Goal: Task Accomplishment & Management: Manage account settings

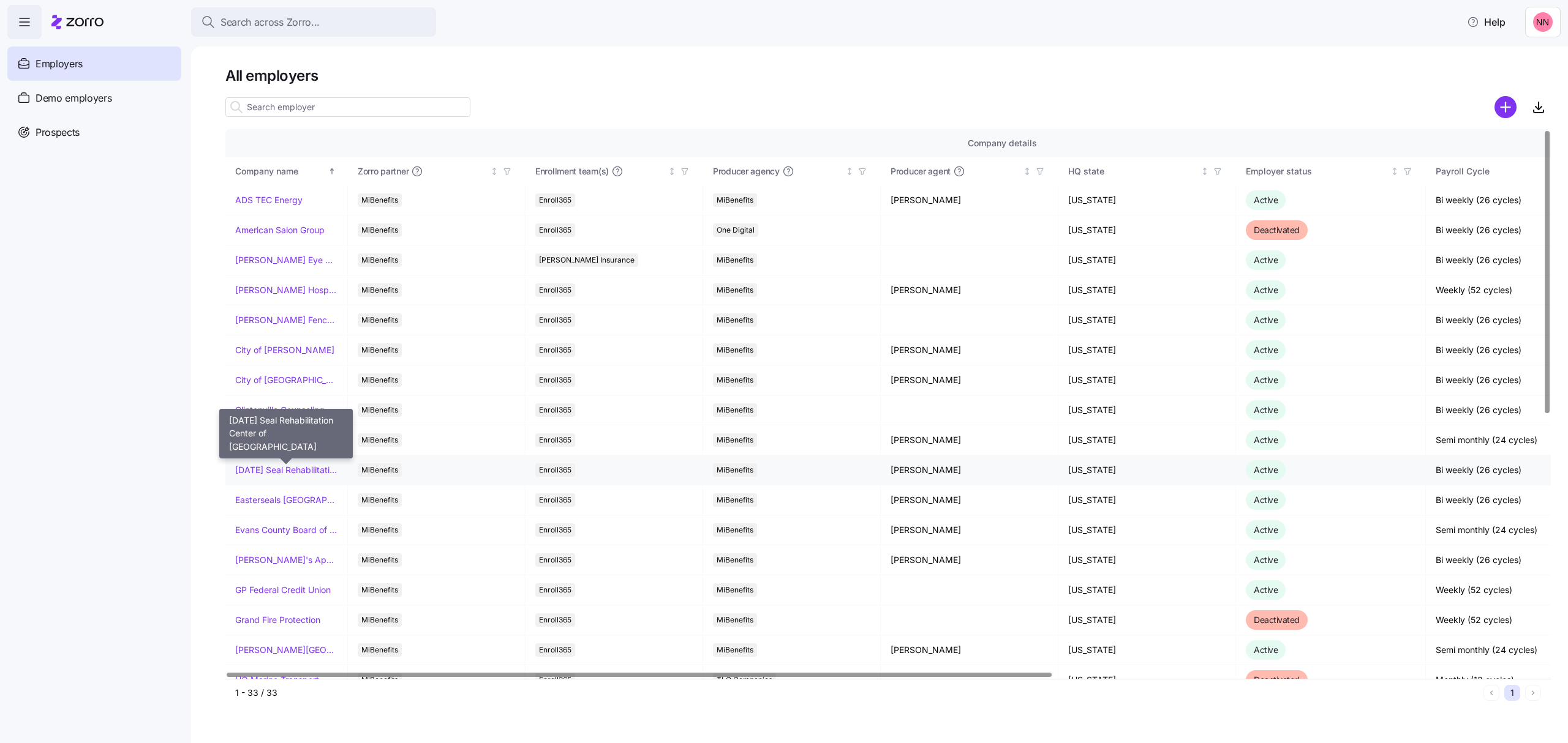
click at [327, 468] on link "[DATE] Seal Rehabilitation Center of [GEOGRAPHIC_DATA]" at bounding box center [286, 470] width 102 height 12
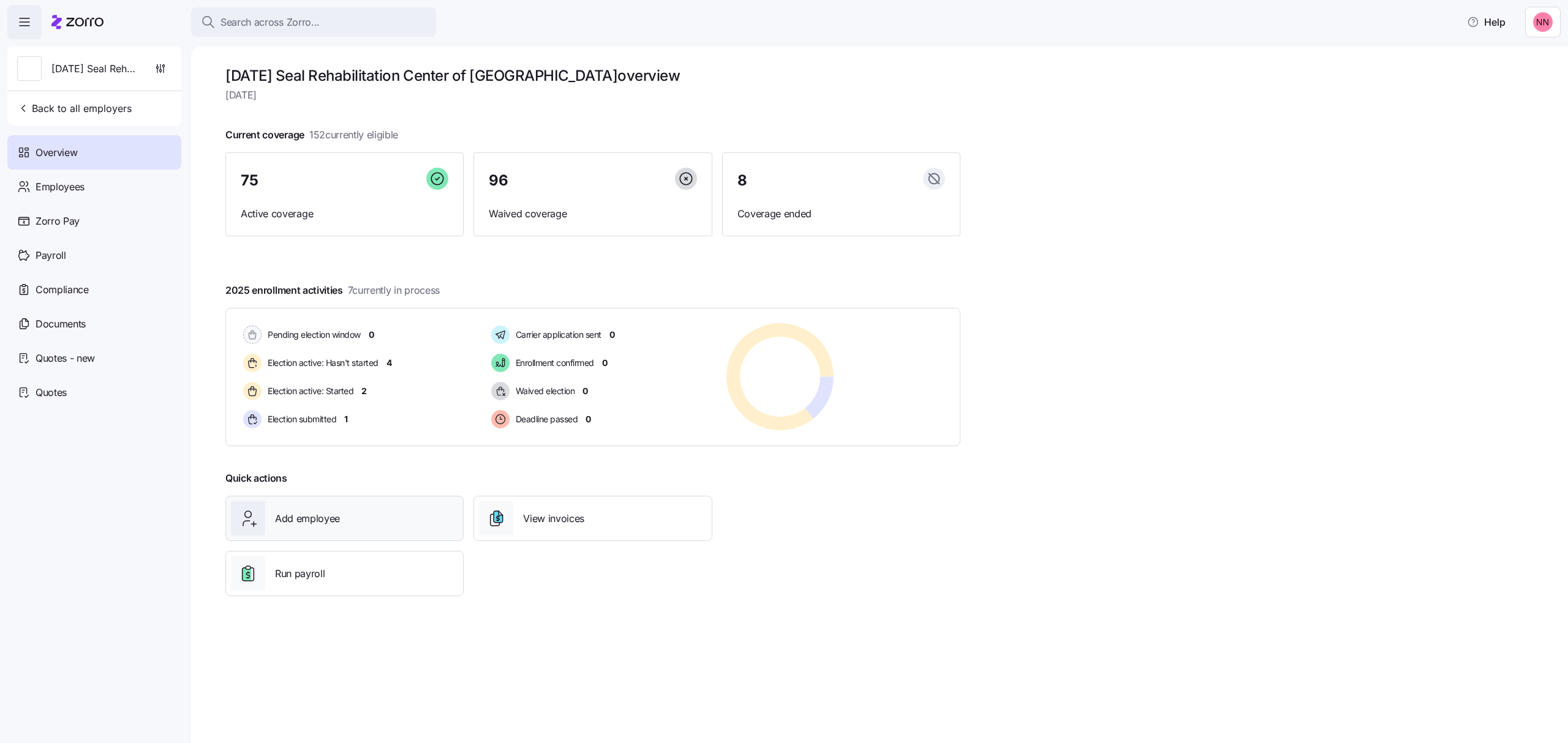
click at [376, 524] on div "Add employee" at bounding box center [344, 519] width 227 height 34
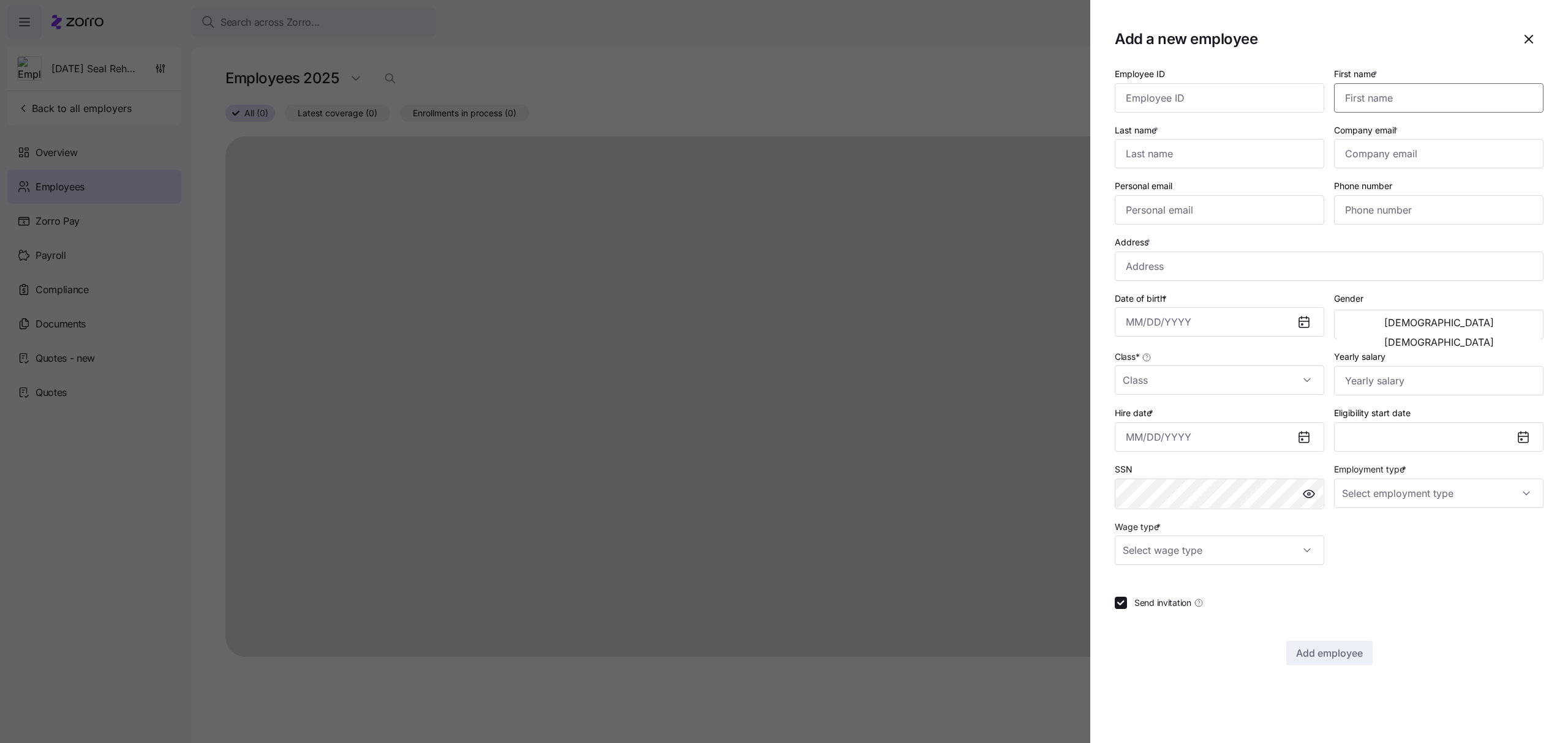
click at [1370, 96] on input "First name *" at bounding box center [1439, 98] width 210 height 29
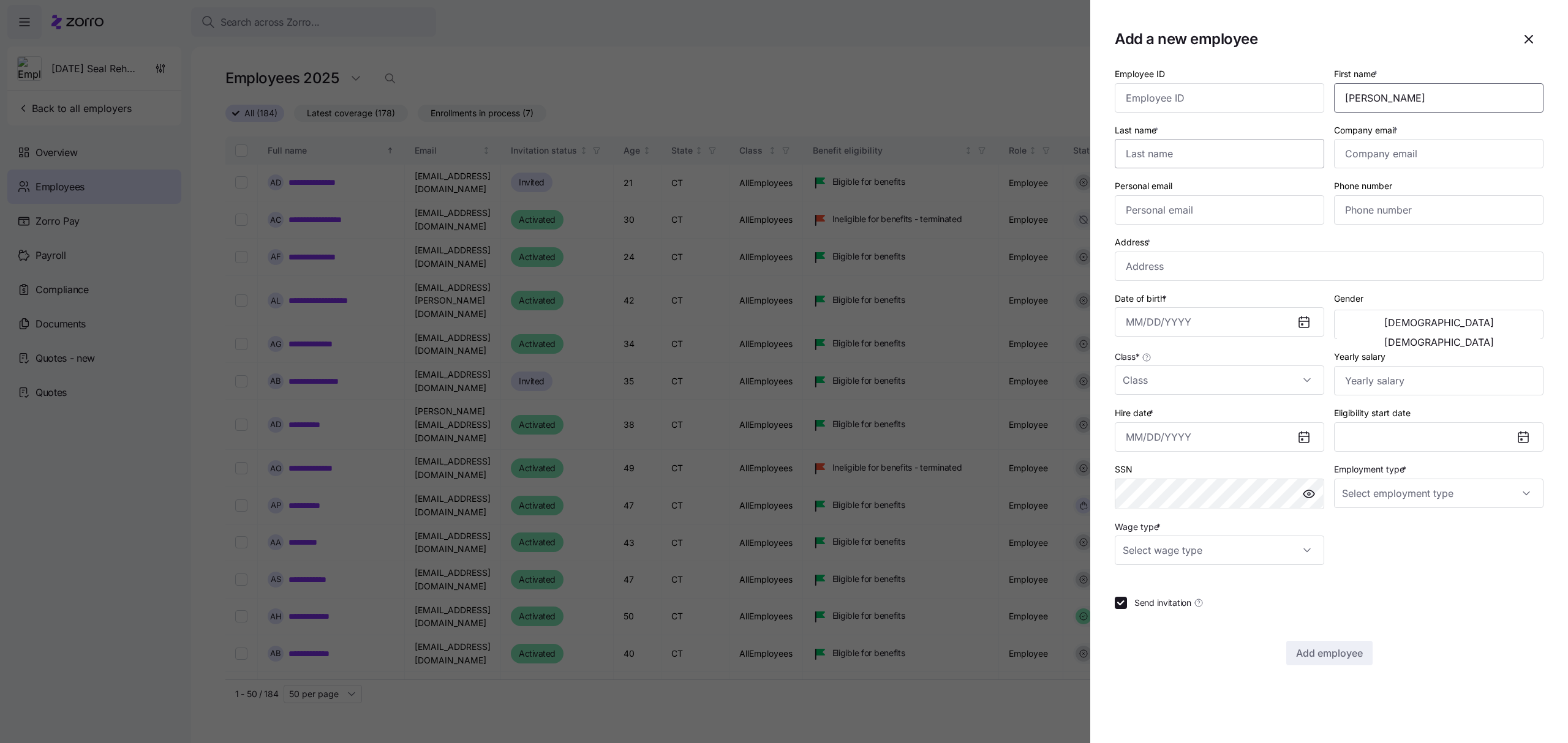
type input "[PERSON_NAME]"
click at [1174, 158] on input "Last name *" at bounding box center [1220, 154] width 210 height 29
type input "[PERSON_NAME]"
click at [1387, 160] on input "Company email *" at bounding box center [1439, 154] width 210 height 29
paste input "[EMAIL_ADDRESS][DOMAIN_NAME]"
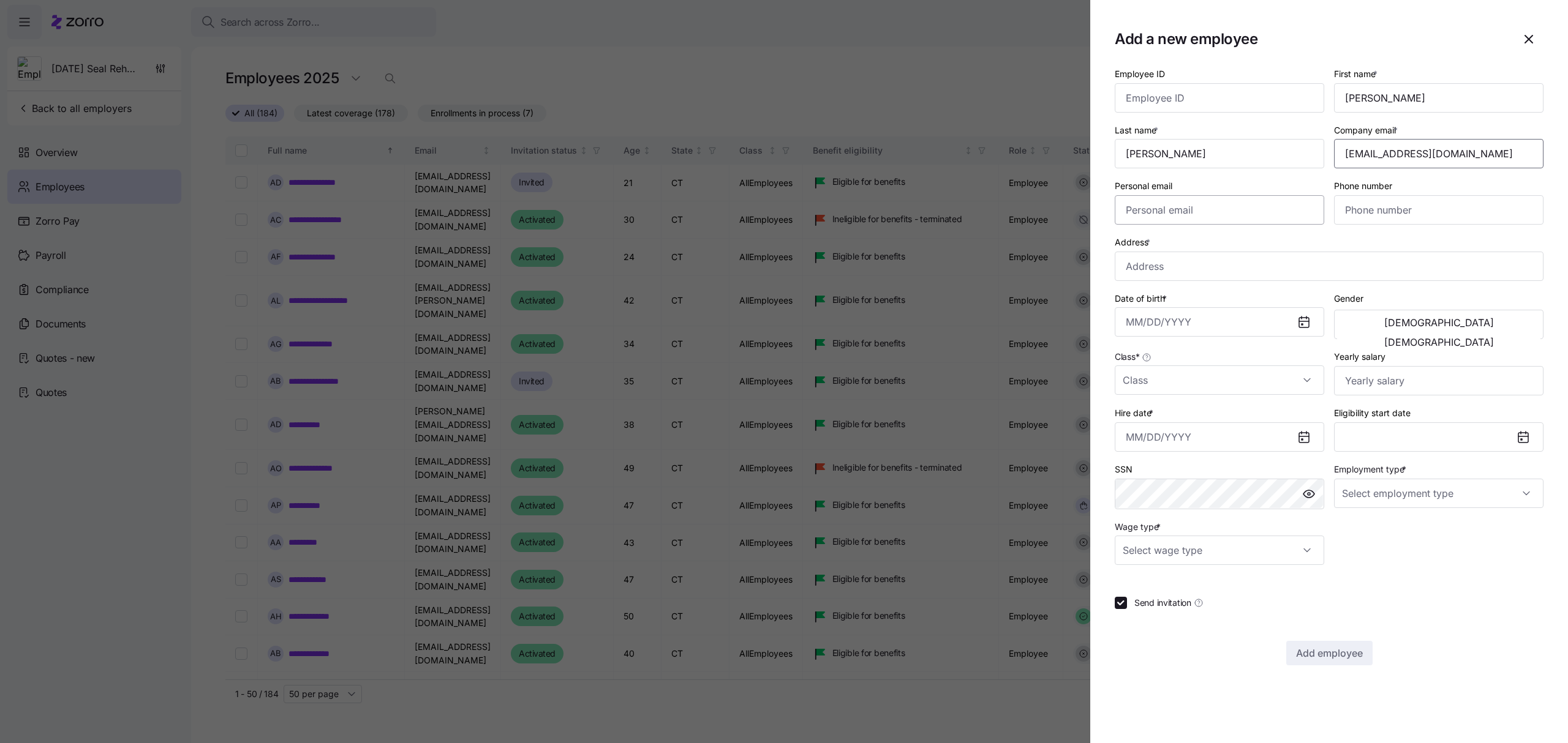
type input "[EMAIL_ADDRESS][DOMAIN_NAME]"
click at [1261, 222] on input "Personal email" at bounding box center [1220, 210] width 210 height 29
click at [1380, 211] on input "Phone number" at bounding box center [1439, 210] width 210 height 29
paste input "[PHONE_NUMBER]"
type input "[PHONE_NUMBER]"
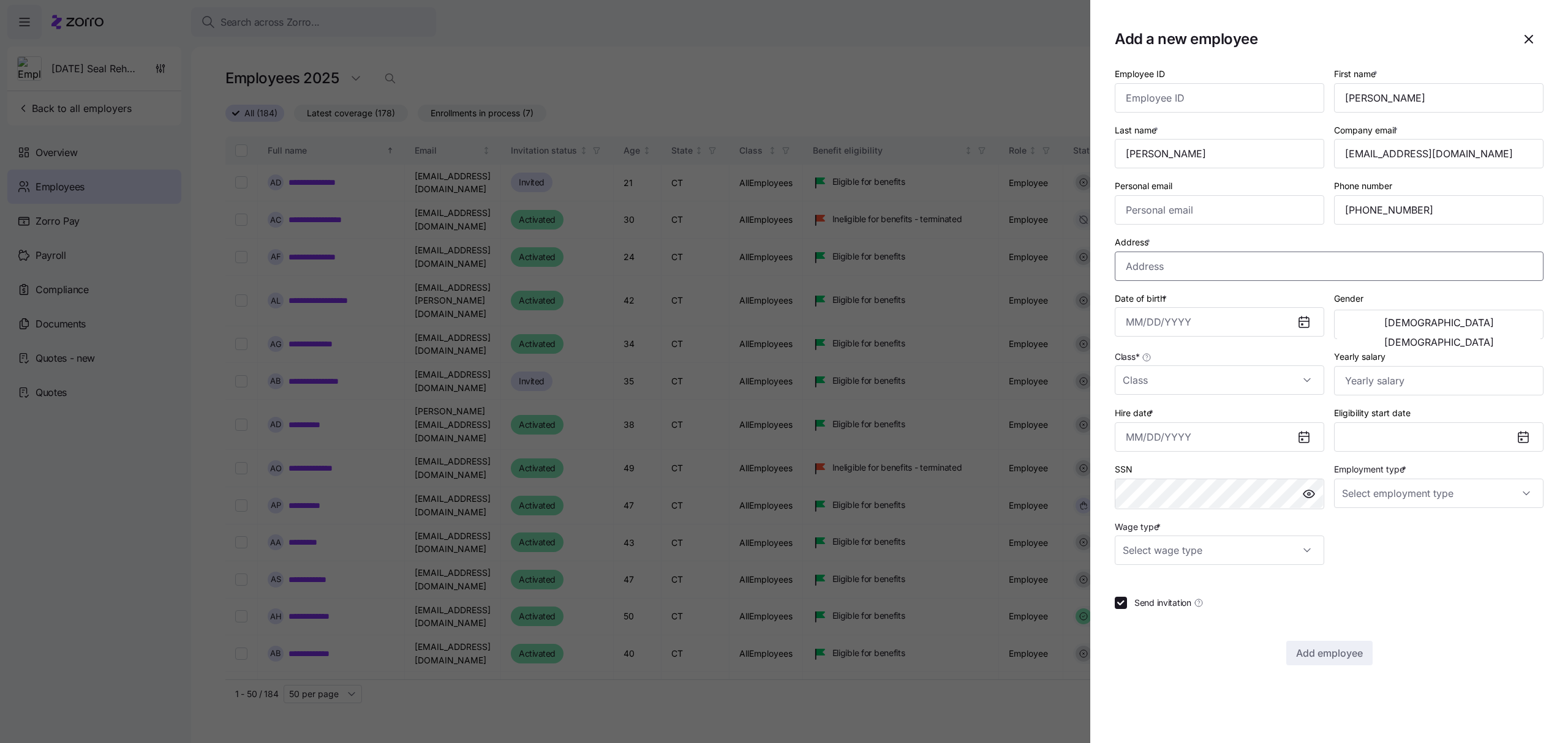
click at [1171, 267] on input "Address *" at bounding box center [1329, 267] width 429 height 29
paste input "[STREET_ADDRESS][PERSON_NAME]"
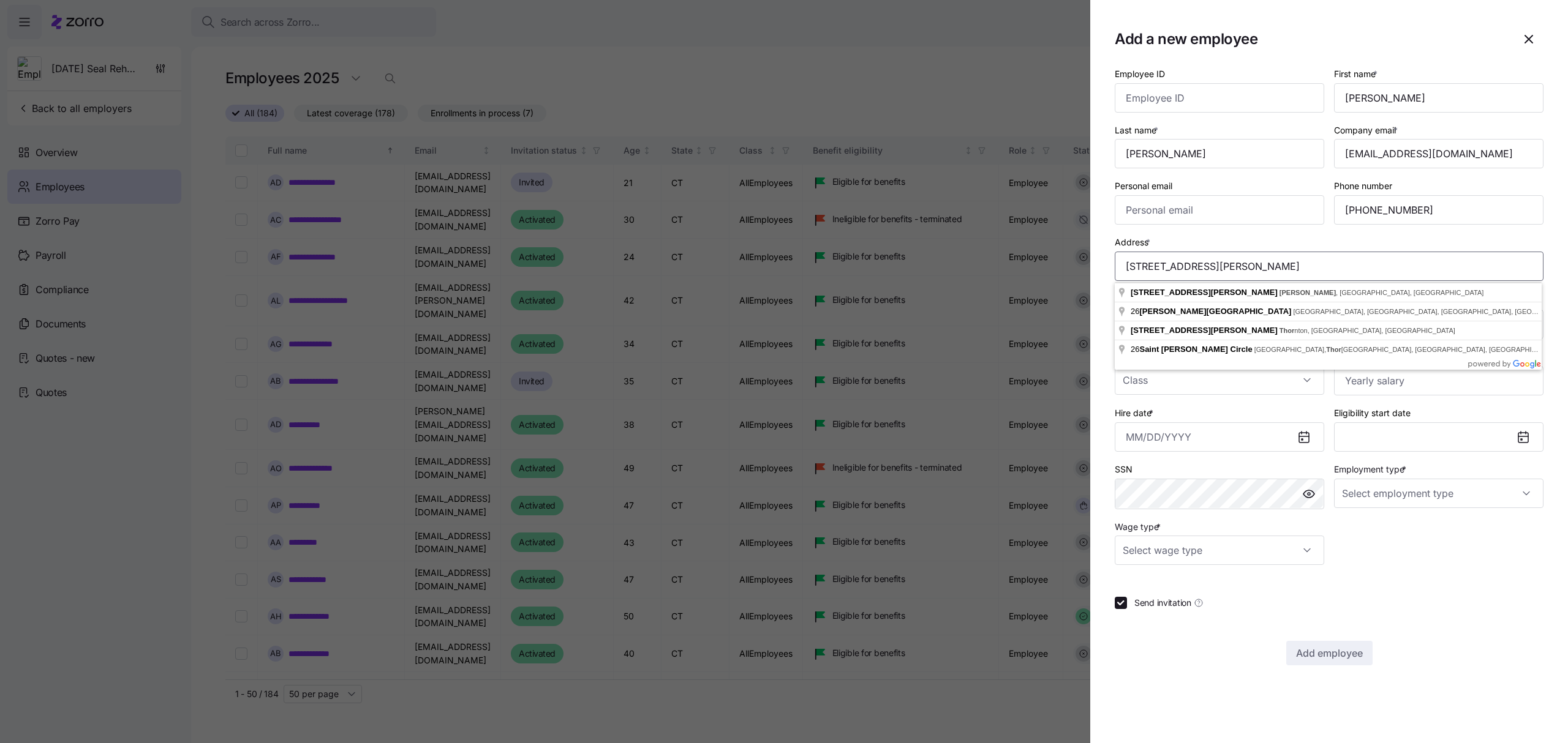
drag, startPoint x: 1236, startPoint y: 261, endPoint x: 1209, endPoint y: 269, distance: 28.2
click at [1209, 269] on input "[STREET_ADDRESS][PERSON_NAME]" at bounding box center [1329, 267] width 429 height 29
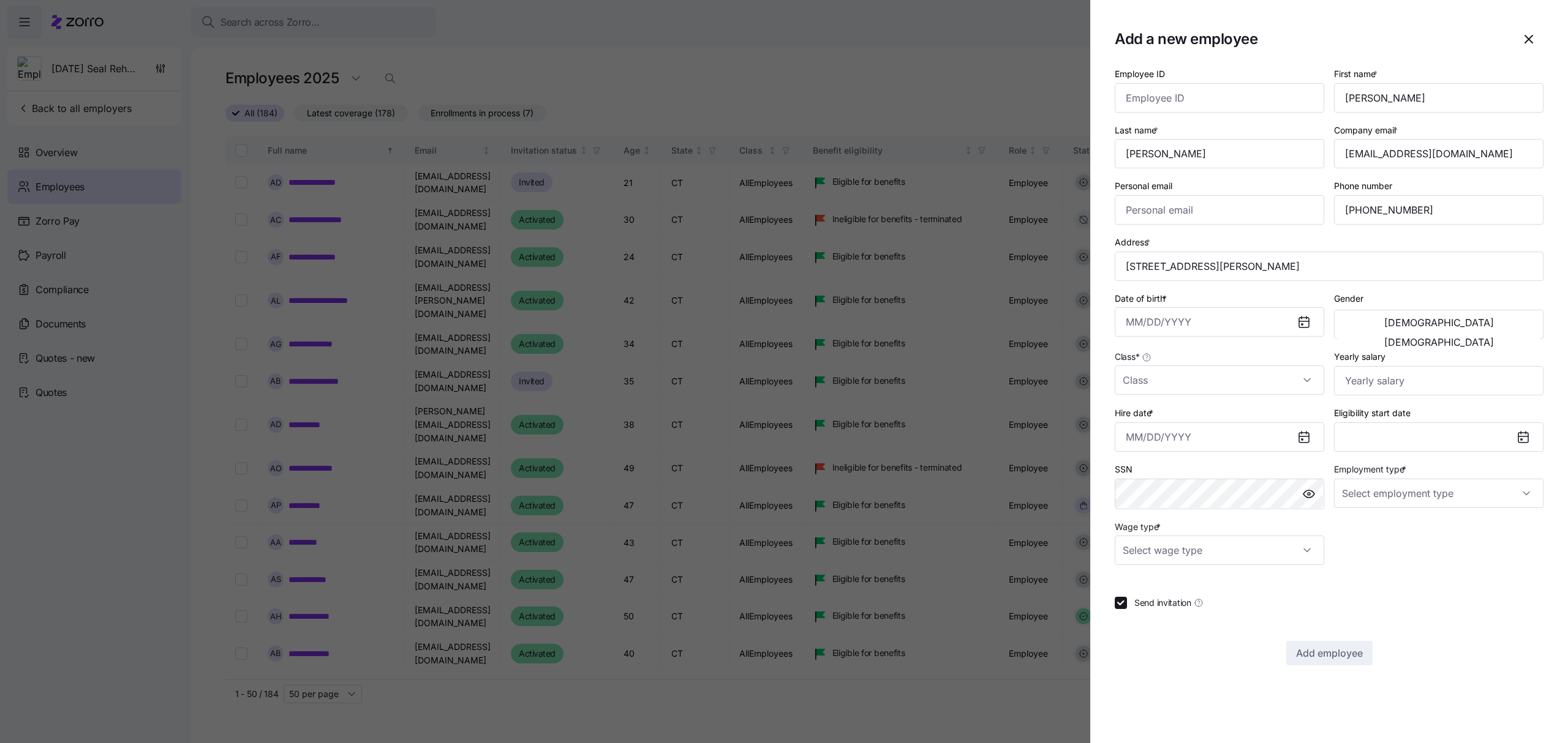
type input "[STREET_ADDRESS][PERSON_NAME]"
click at [1202, 317] on input "Date of birth *" at bounding box center [1220, 322] width 210 height 29
paste input "[DATE]"
type input "[DATE]"
click at [1508, 332] on button "[DEMOGRAPHIC_DATA]" at bounding box center [1439, 342] width 203 height 20
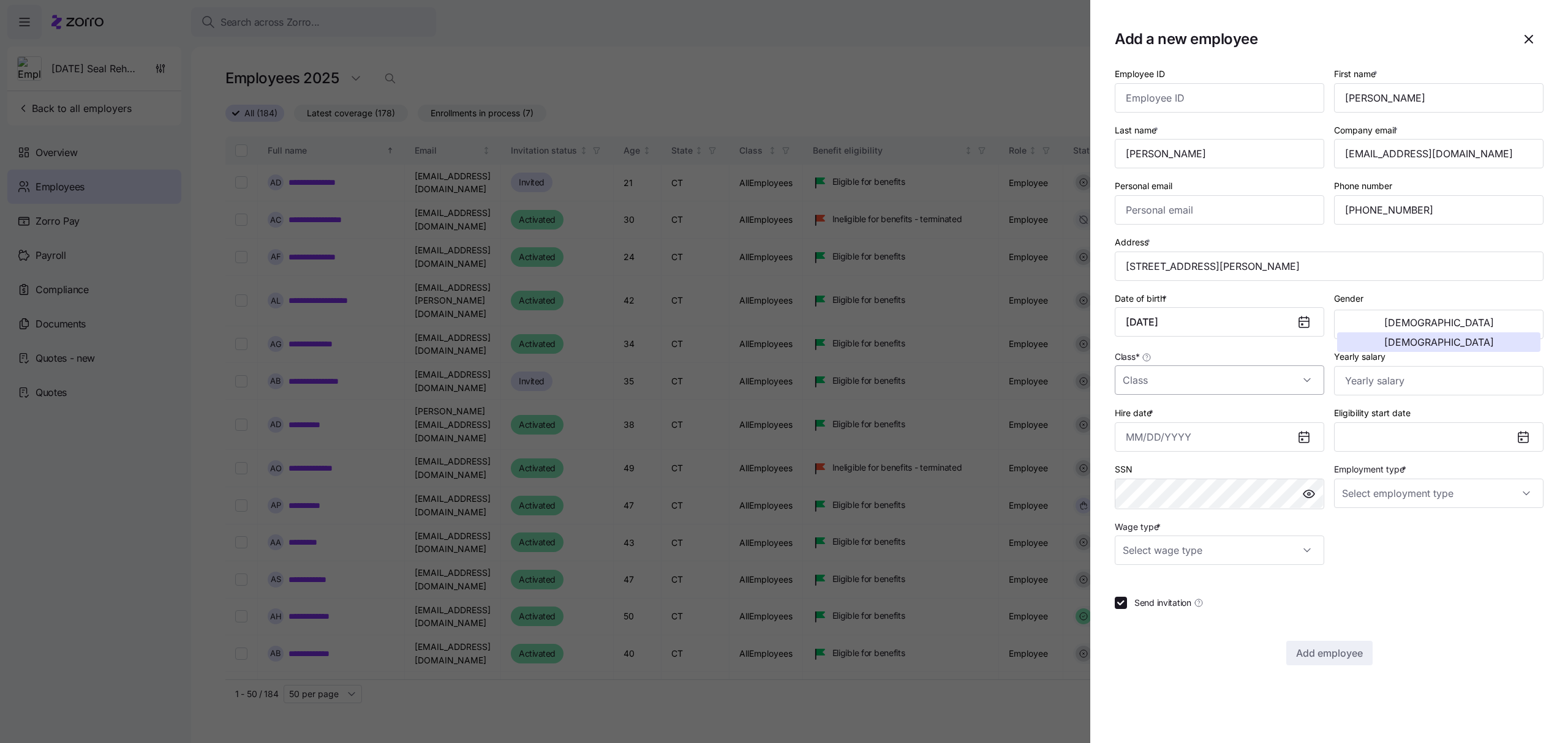
click at [1239, 378] on input "Class *" at bounding box center [1220, 380] width 210 height 29
click at [1176, 424] on span "AllEmployees" at bounding box center [1156, 419] width 54 height 14
type input "AllEmployees"
click at [1361, 385] on input "Yearly salary" at bounding box center [1439, 380] width 210 height 29
type input "$18,730"
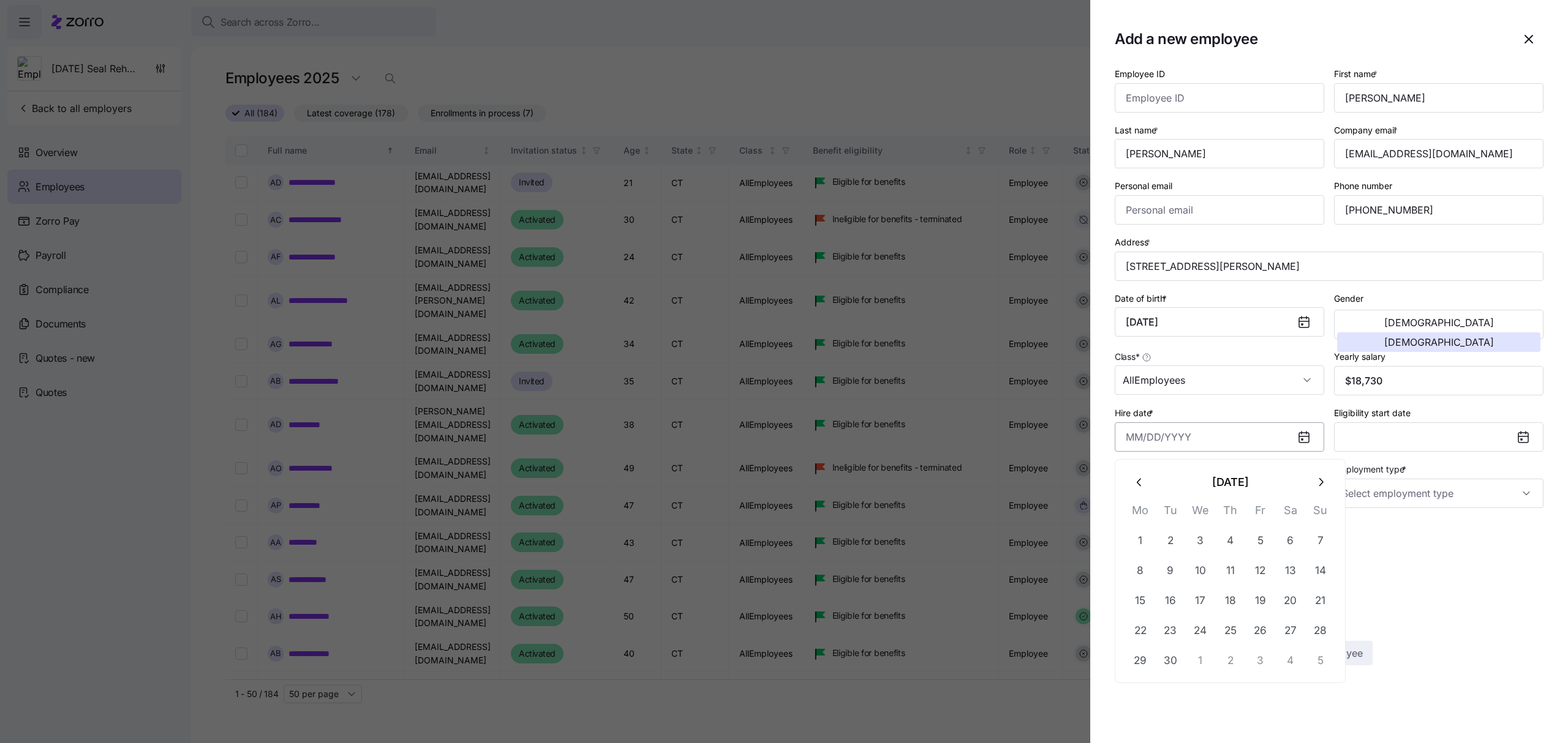
click at [1250, 437] on input "Hire date *" at bounding box center [1220, 437] width 210 height 29
click at [1148, 594] on button "15" at bounding box center [1140, 601] width 29 height 29
type input "[DATE]"
click at [1385, 491] on input "Employment type *" at bounding box center [1439, 493] width 210 height 29
click at [1377, 532] on span "Full Time" at bounding box center [1366, 533] width 36 height 14
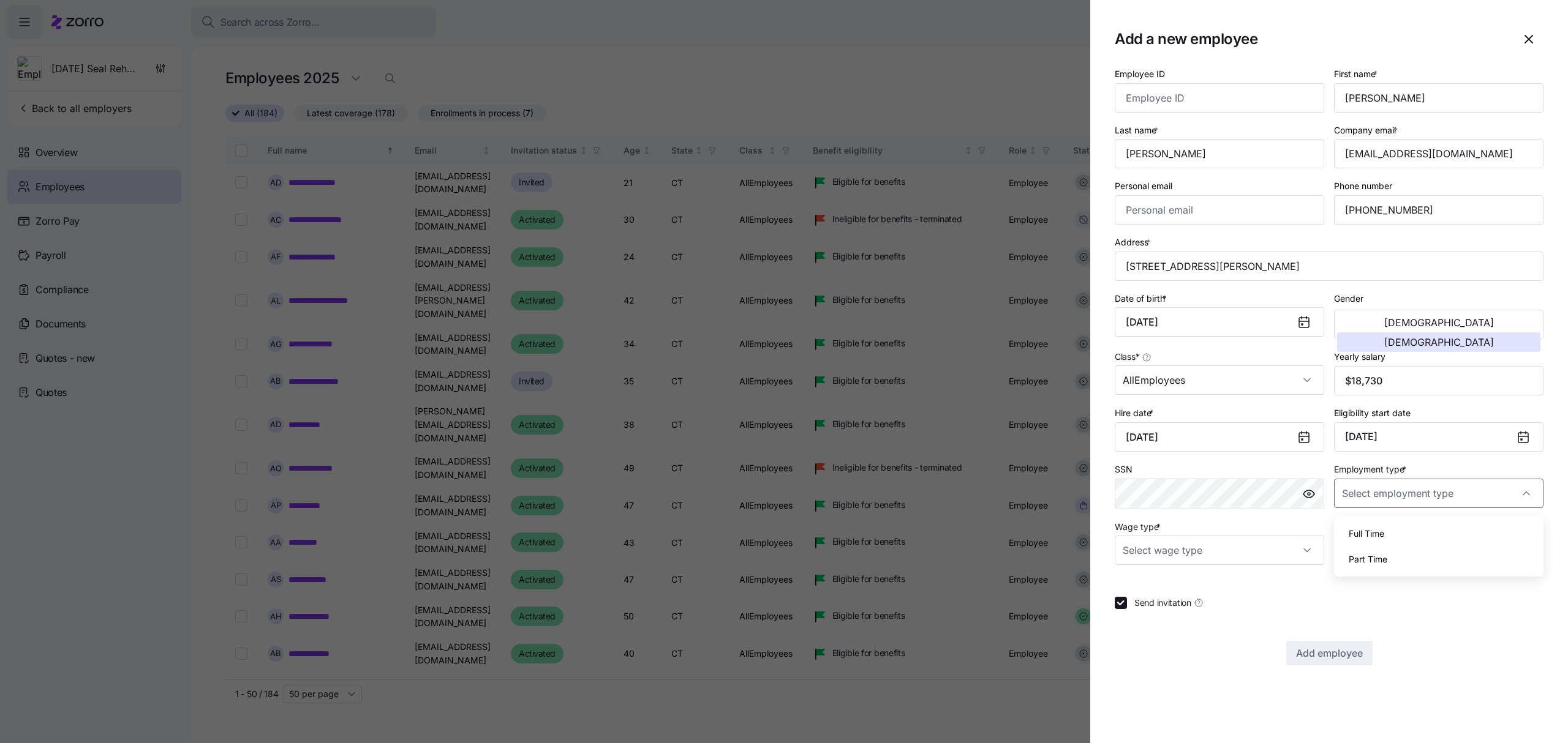
type input "Full Time"
click at [1291, 552] on input "Wage type *" at bounding box center [1220, 550] width 210 height 29
click at [1148, 610] on span "Hourly" at bounding box center [1143, 617] width 26 height 14
type input "Hourly"
click at [1361, 658] on span "Add employee" at bounding box center [1330, 654] width 67 height 15
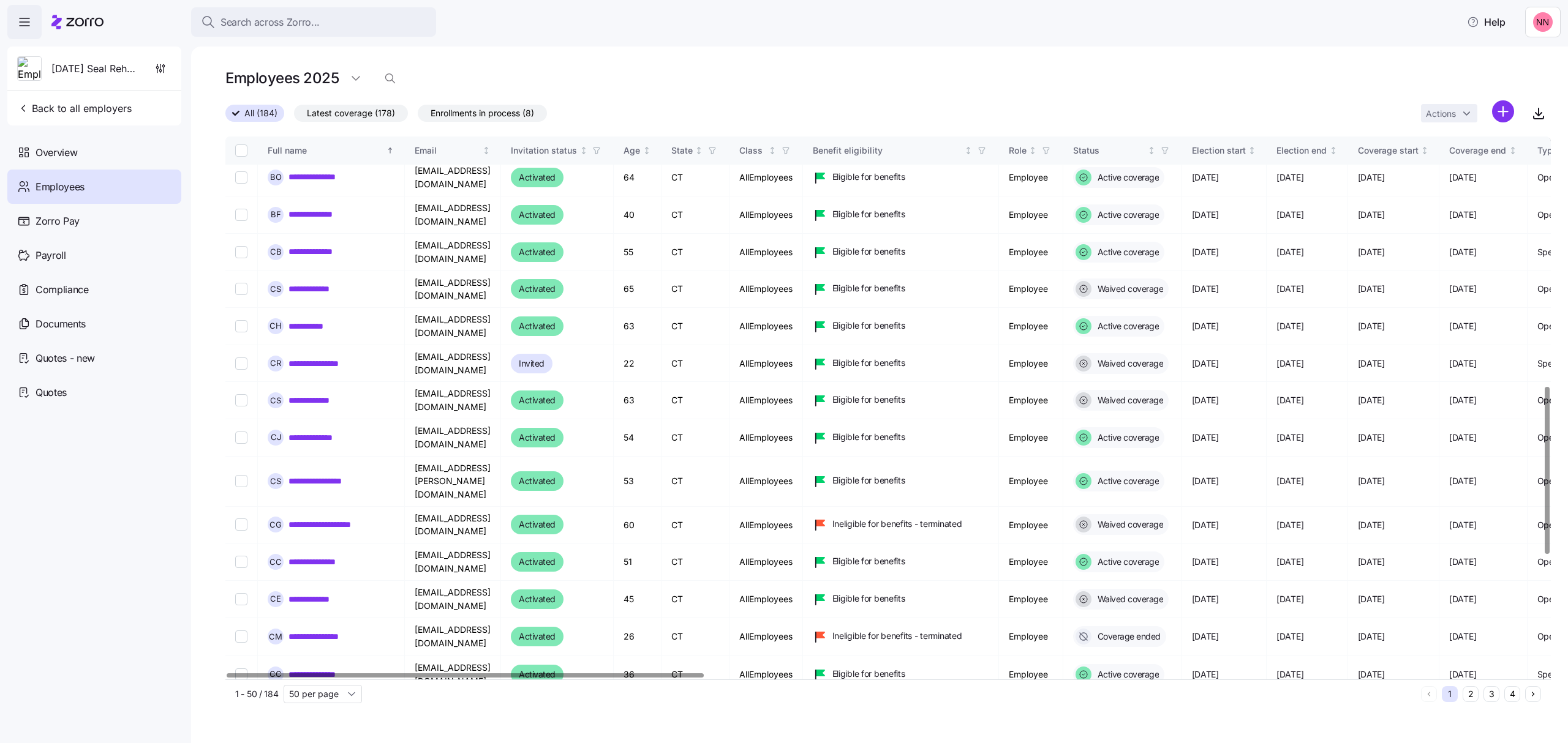
scroll to position [897, 0]
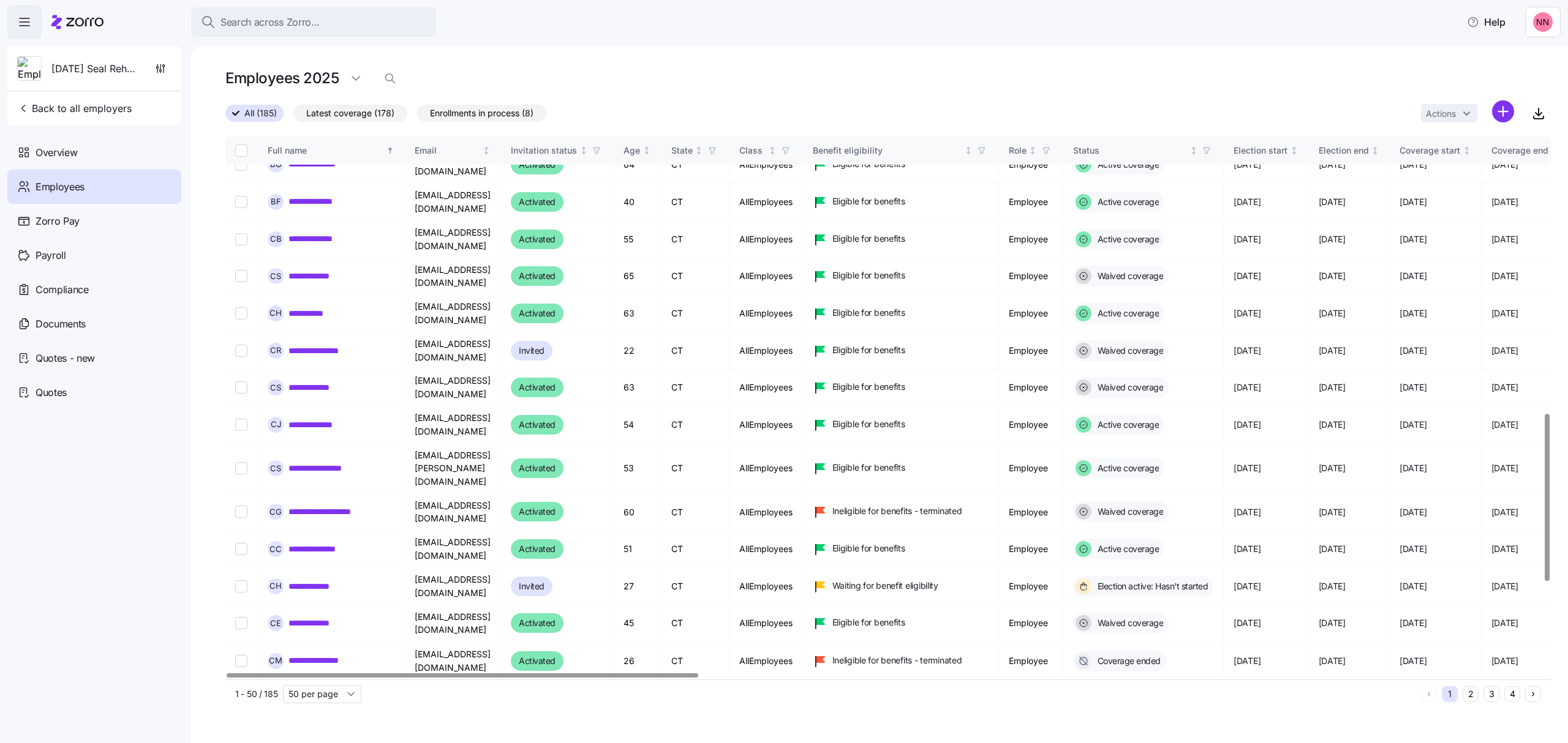
drag, startPoint x: 316, startPoint y: 418, endPoint x: 905, endPoint y: 569, distance: 608.0
click at [316, 580] on link "**********" at bounding box center [316, 586] width 54 height 12
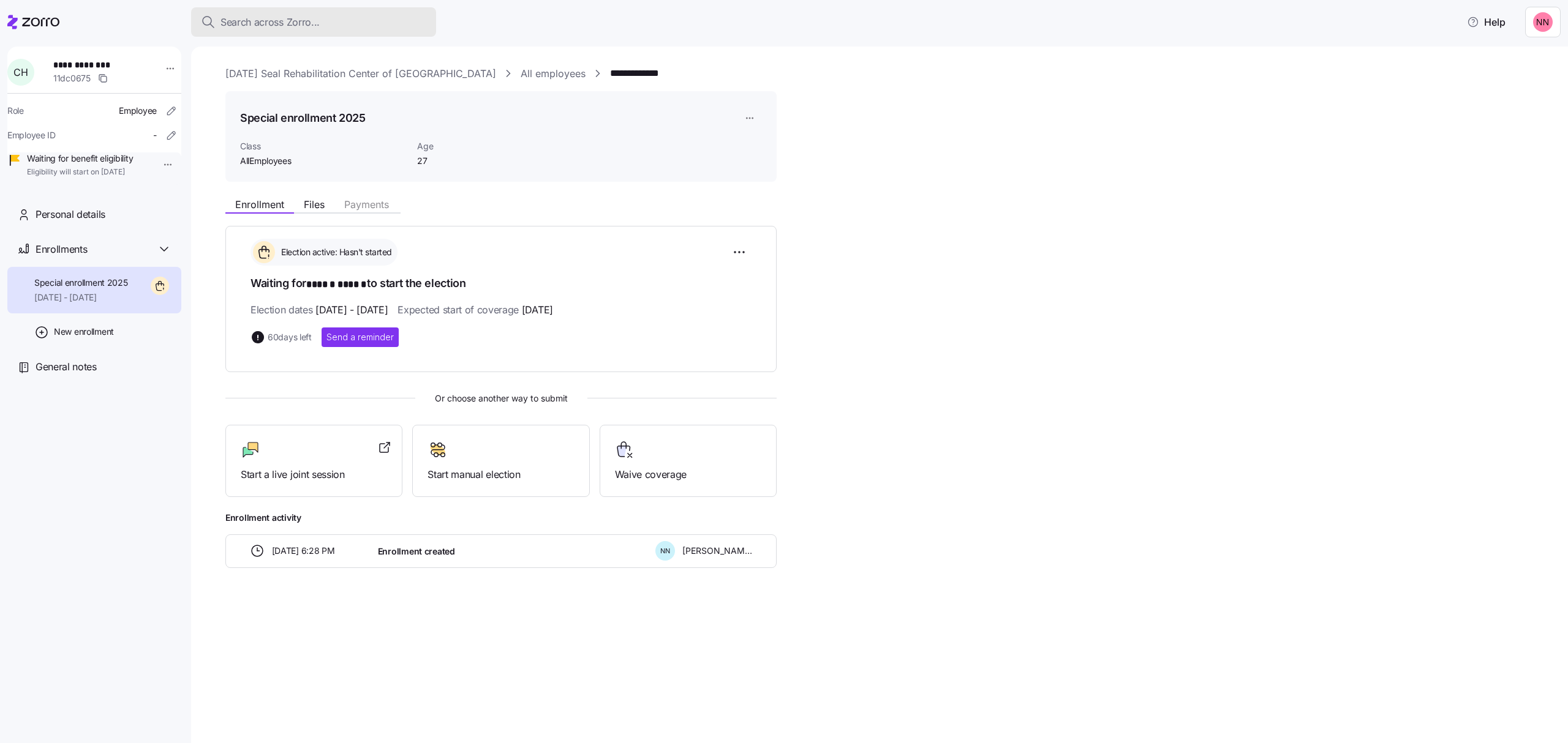
click at [276, 15] on span "Search across Zorro..." at bounding box center [270, 22] width 99 height 15
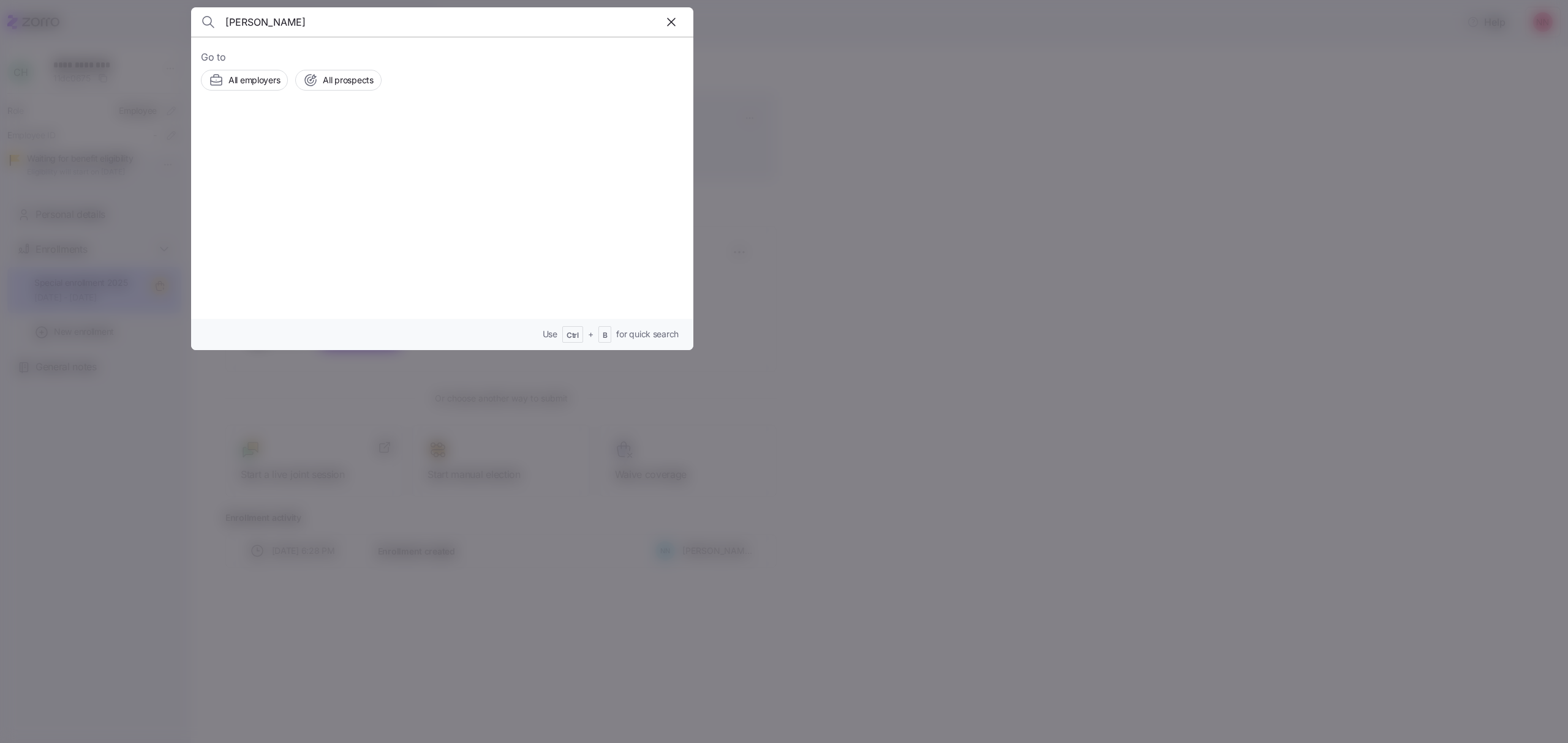
type input "[PERSON_NAME]"
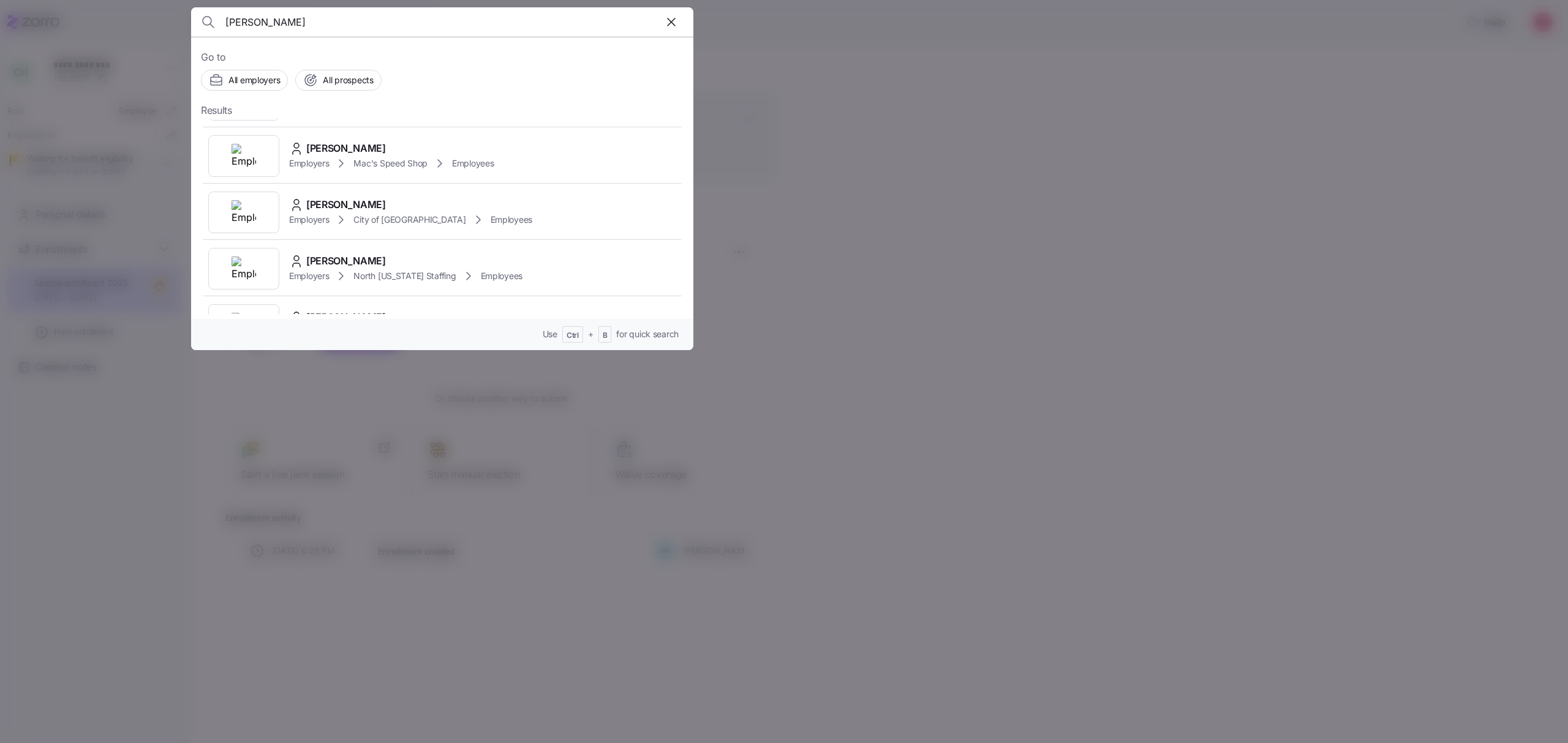
scroll to position [163, 0]
click at [375, 209] on div "Employers City of [GEOGRAPHIC_DATA] Employees" at bounding box center [410, 216] width 243 height 15
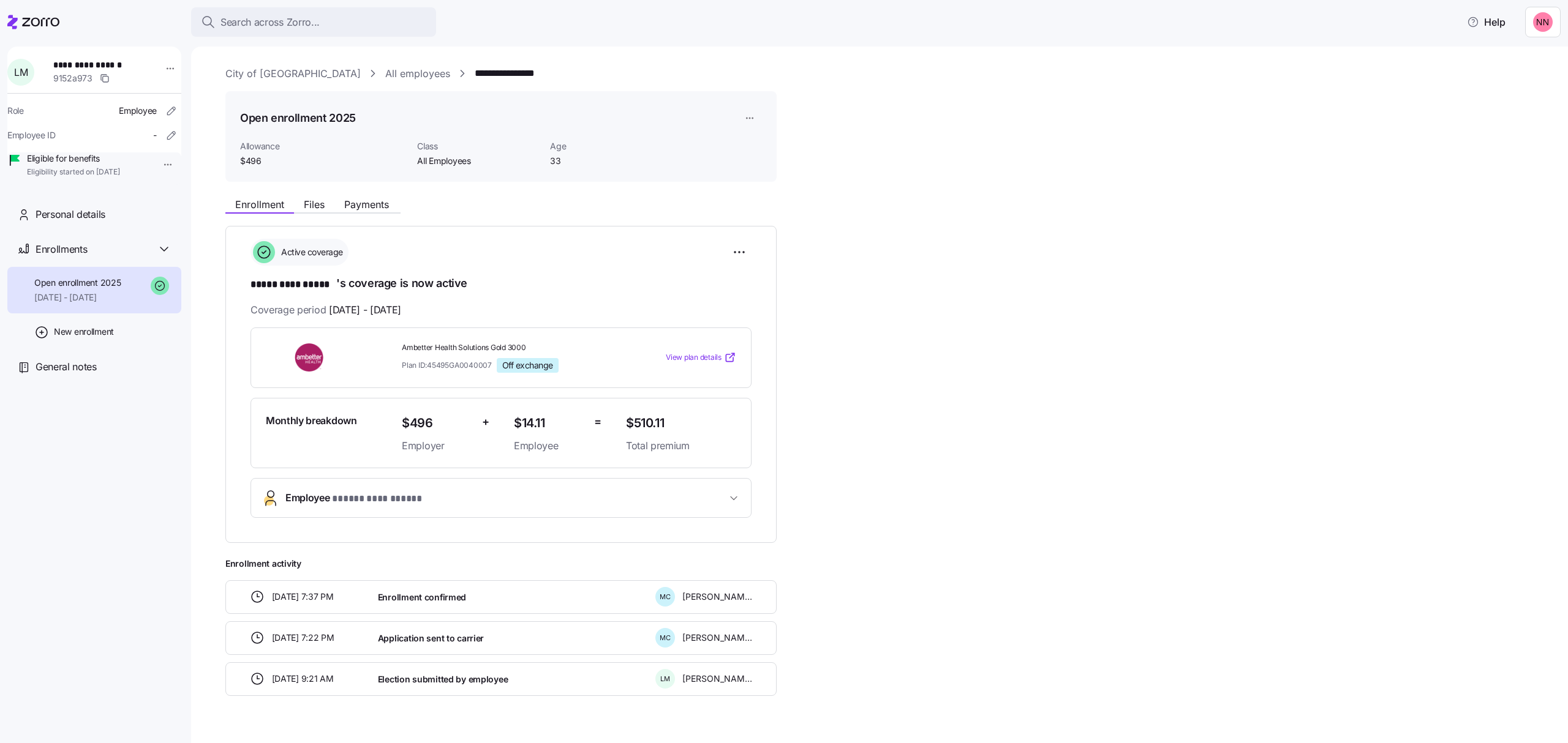
click at [158, 167] on html "**********" at bounding box center [784, 367] width 1568 height 736
click at [165, 191] on div "Terminate employee" at bounding box center [199, 193] width 81 height 14
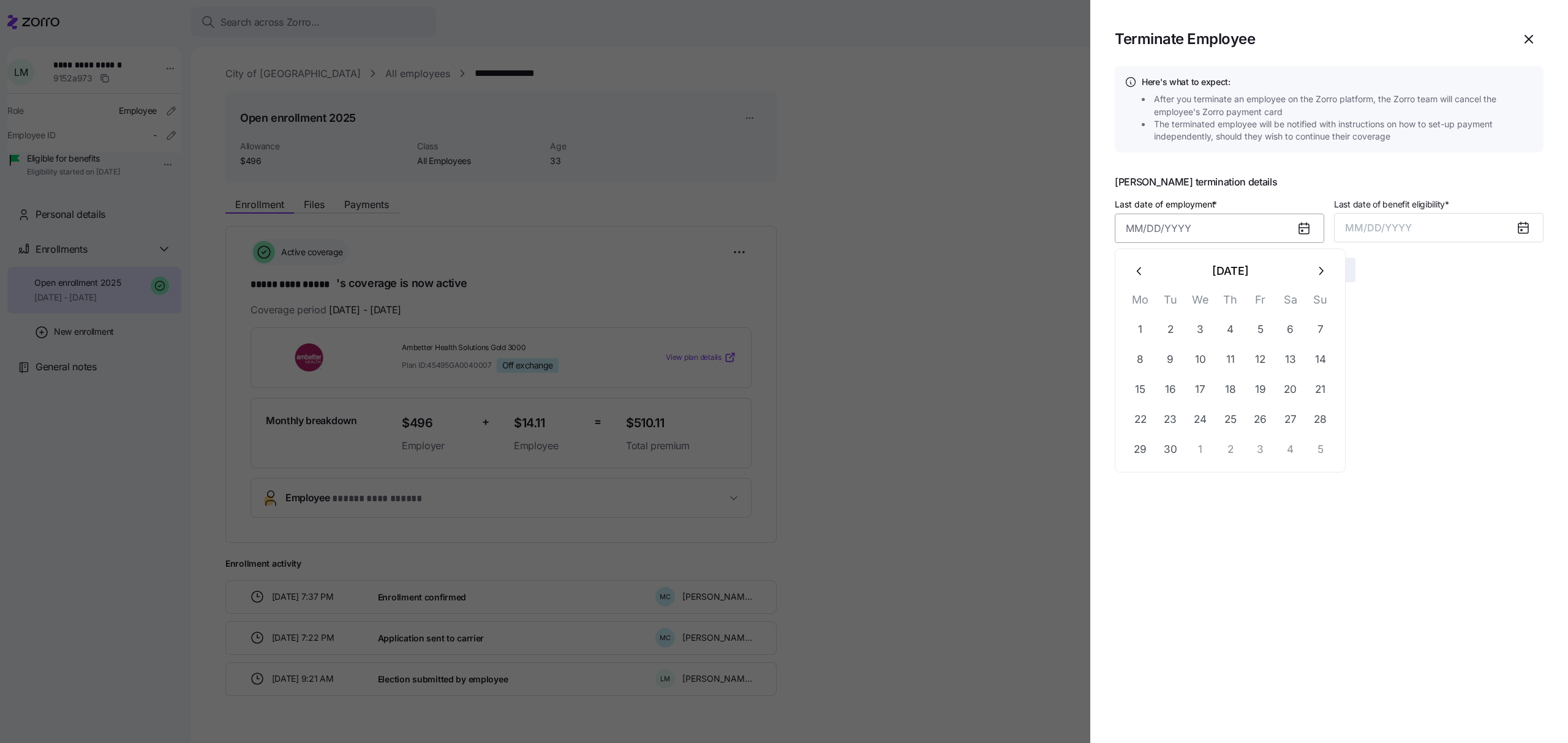
click at [1162, 227] on input "Last date of employment *" at bounding box center [1220, 228] width 210 height 29
click at [1257, 385] on button "19" at bounding box center [1261, 389] width 29 height 29
type input "[DATE]"
click at [1464, 226] on button "MM/DD/YYYY" at bounding box center [1439, 228] width 210 height 29
click at [1515, 361] on button "Sep" at bounding box center [1519, 365] width 70 height 29
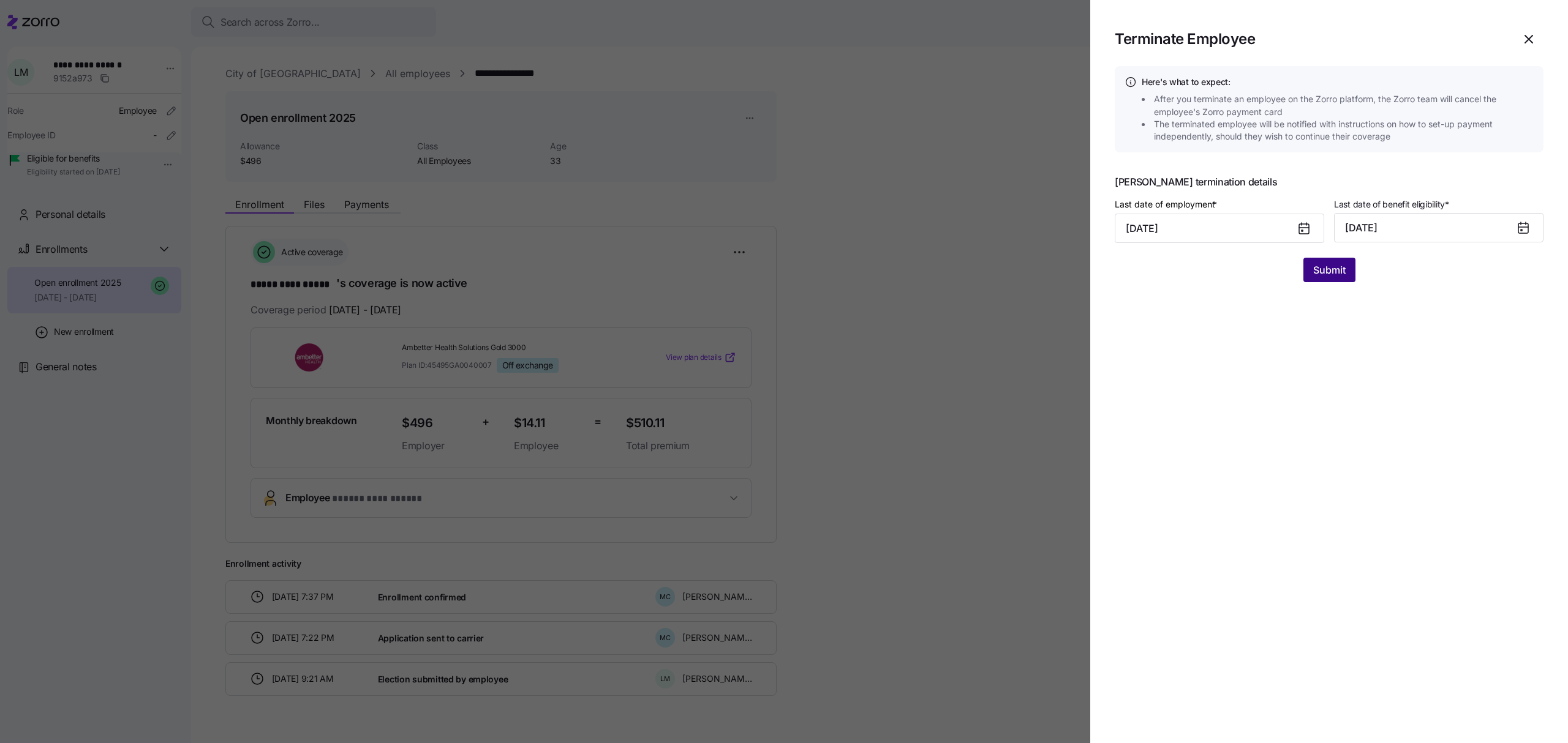
click at [1319, 272] on span "Submit" at bounding box center [1330, 270] width 33 height 15
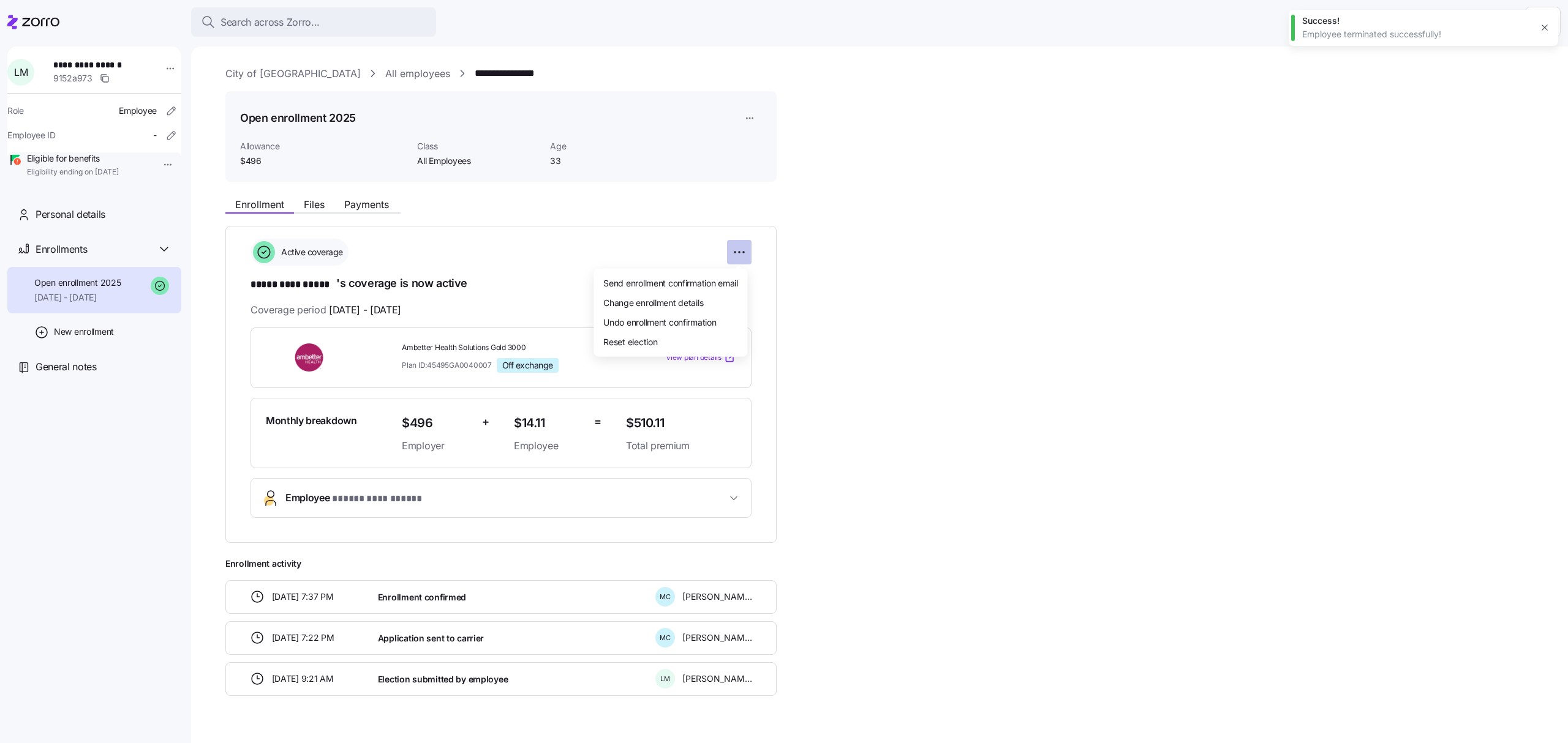
click at [741, 255] on html "**********" at bounding box center [784, 367] width 1568 height 736
click at [702, 302] on span "Change enrollment details" at bounding box center [653, 302] width 100 height 12
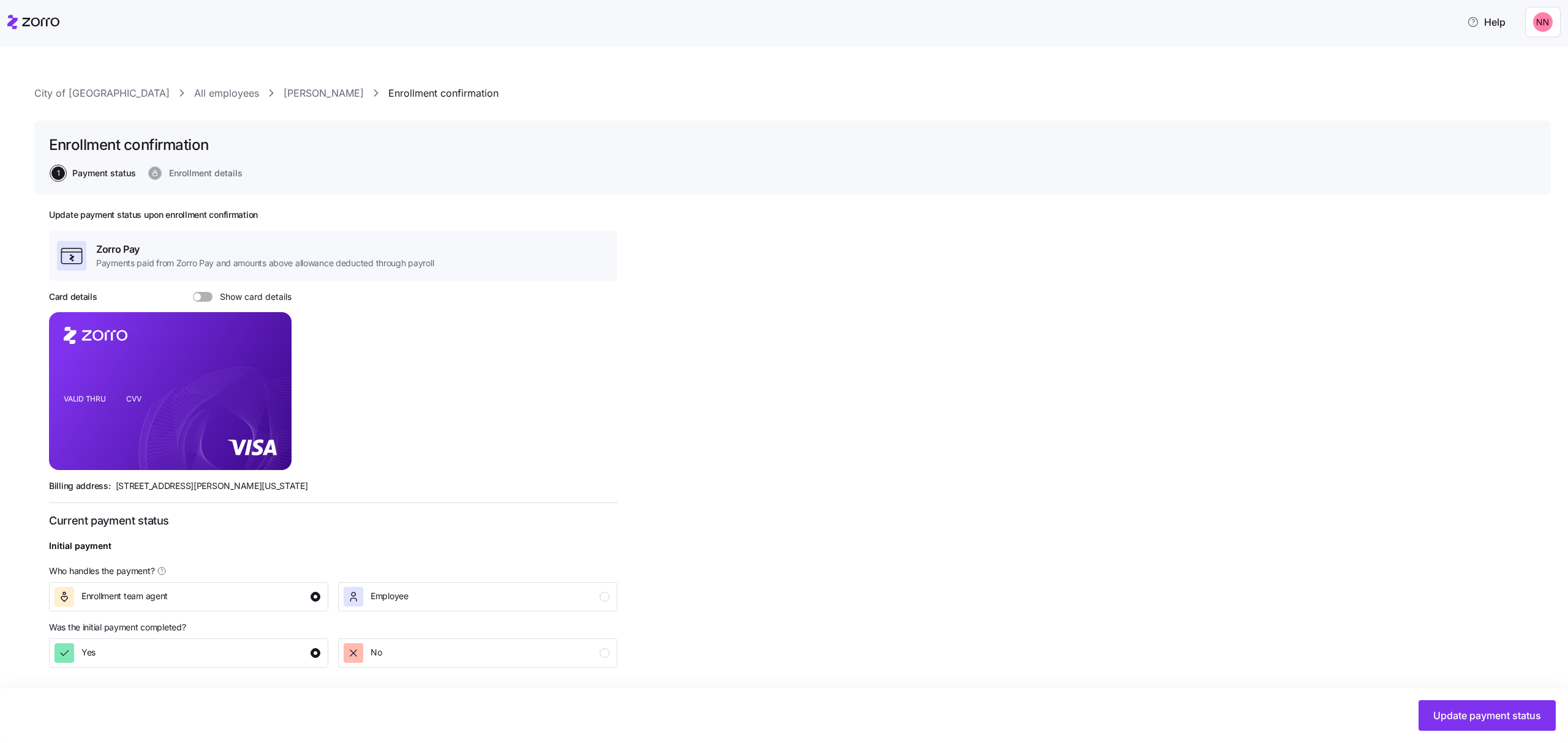
drag, startPoint x: 1368, startPoint y: 683, endPoint x: 1413, endPoint y: 698, distance: 47.4
drag, startPoint x: 1413, startPoint y: 698, endPoint x: 1492, endPoint y: 713, distance: 80.4
click at [1492, 713] on span "Update payment status" at bounding box center [1487, 715] width 108 height 15
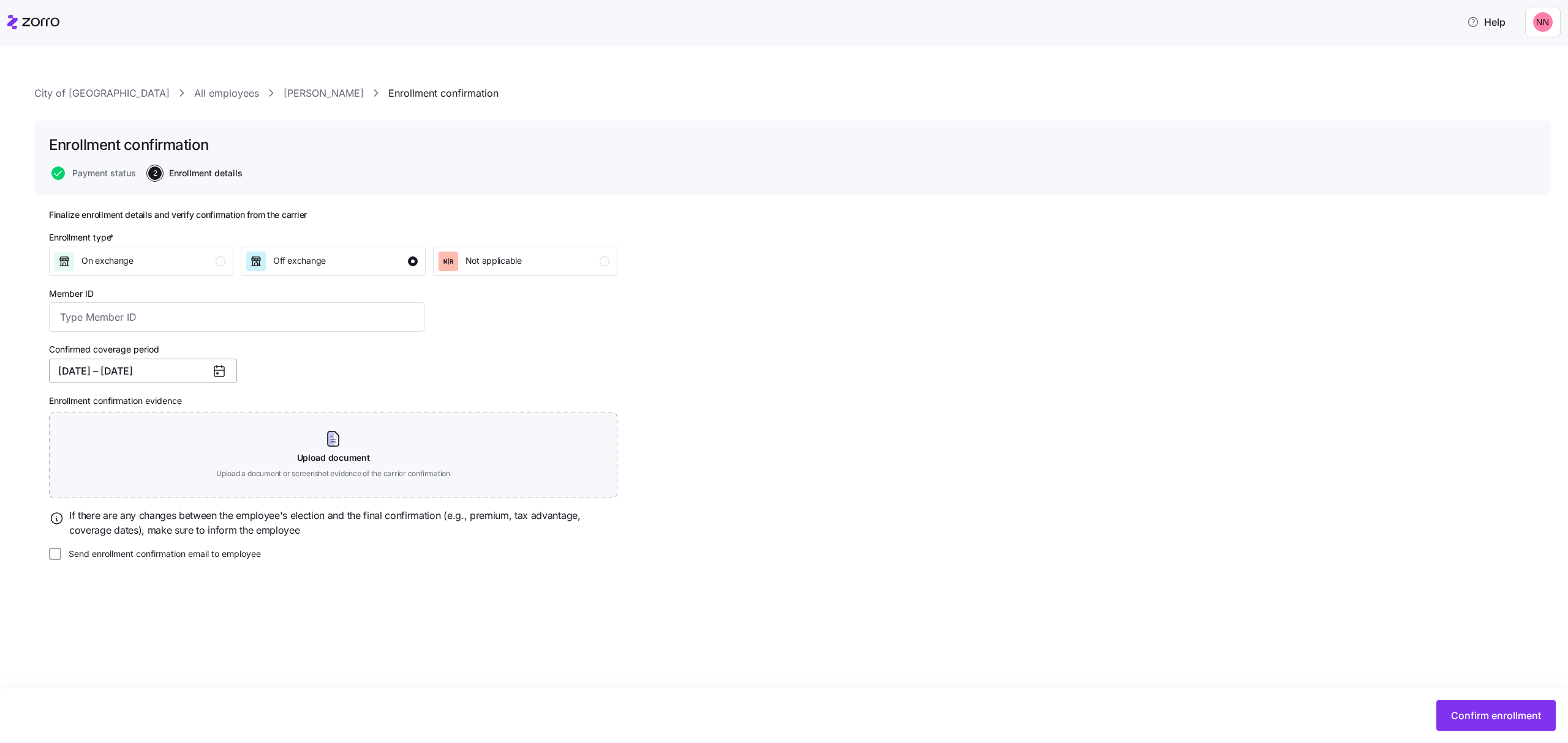
click at [141, 366] on button "[DATE] – [DATE]" at bounding box center [142, 371] width 188 height 24
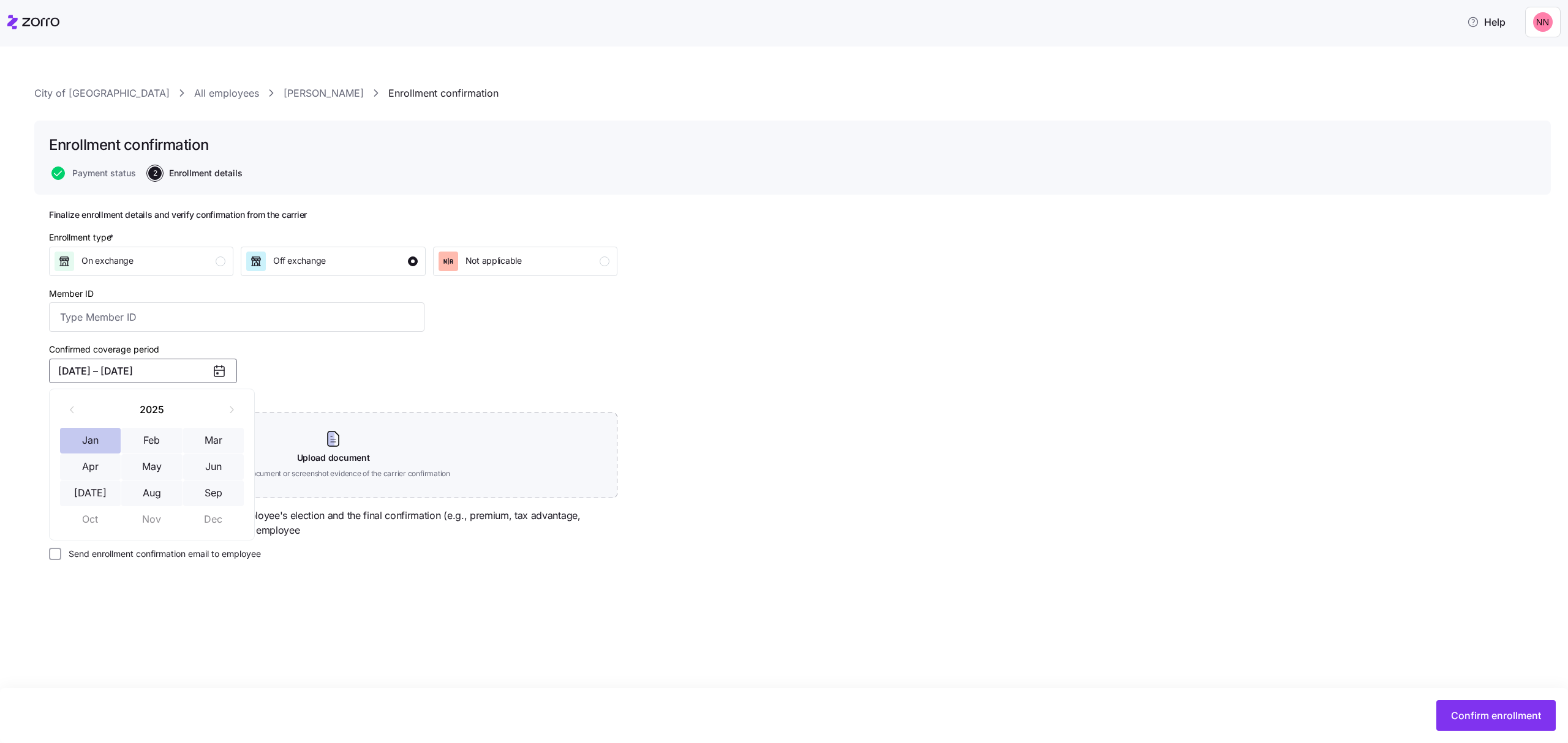
click at [83, 437] on button "Jan" at bounding box center [90, 441] width 61 height 26
click at [218, 495] on button "Sep" at bounding box center [213, 493] width 61 height 26
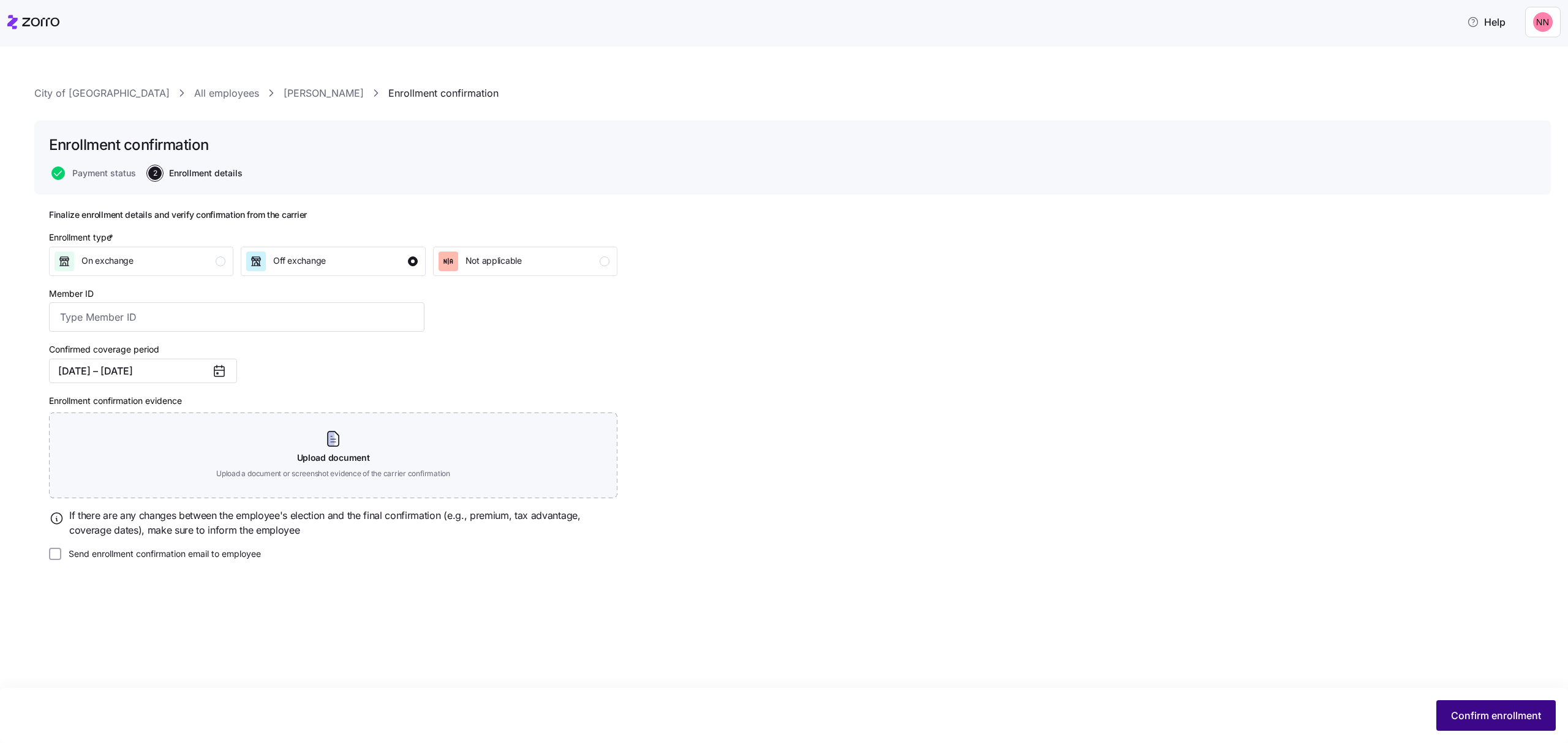
click at [1502, 713] on span "Confirm enrollment" at bounding box center [1496, 715] width 90 height 15
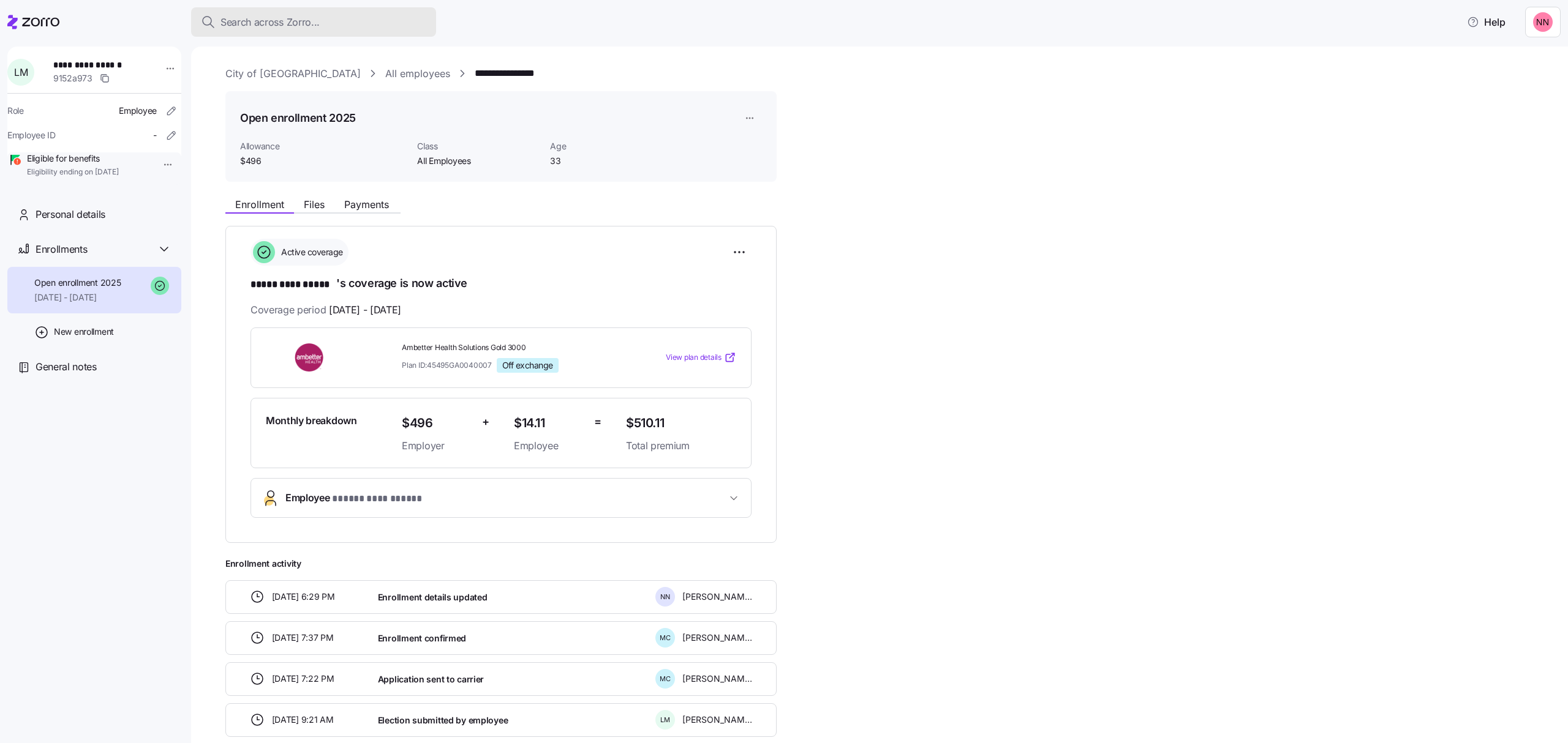
click at [307, 16] on span "Search across Zorro..." at bounding box center [270, 22] width 99 height 15
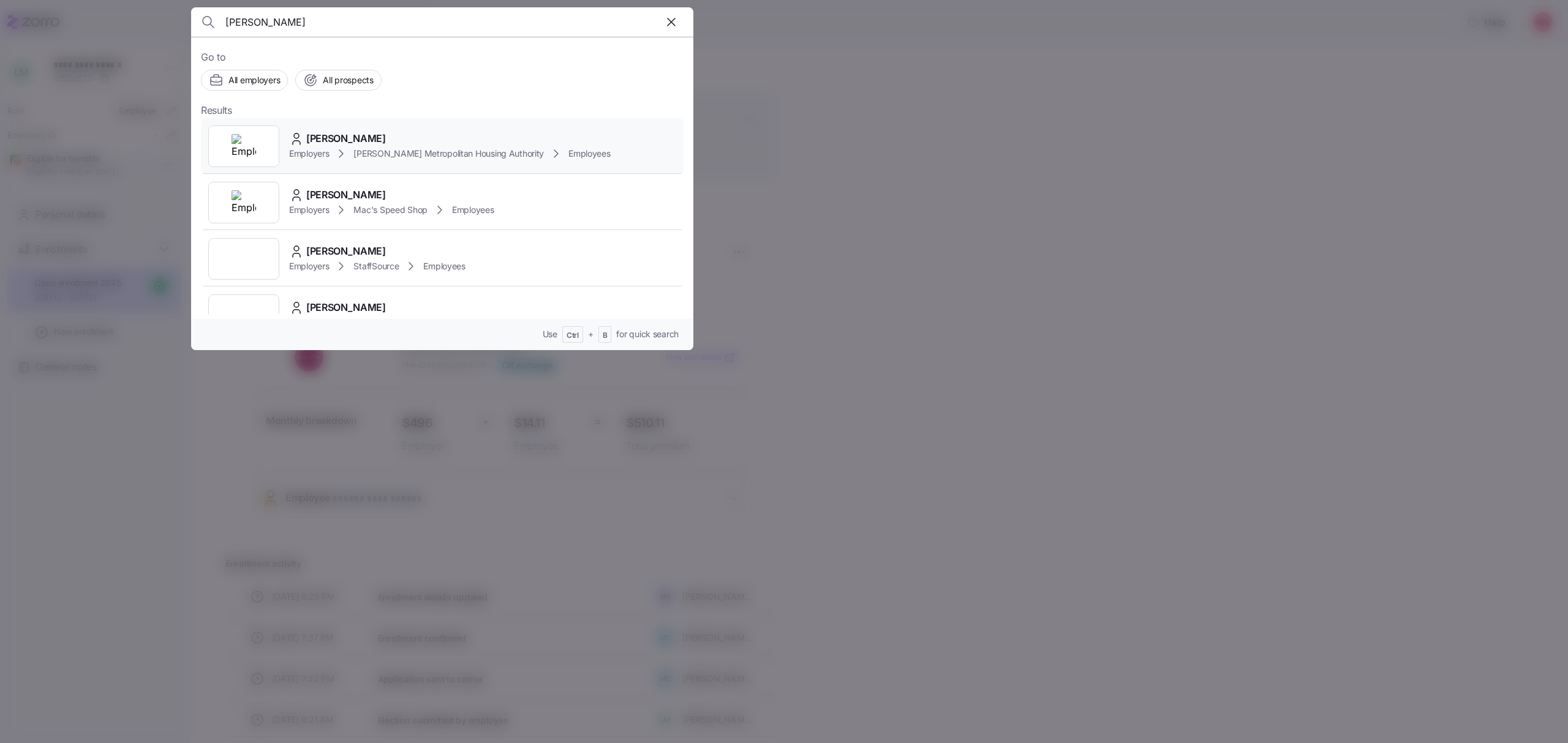
type input "[PERSON_NAME]"
click at [322, 141] on span "[PERSON_NAME]" at bounding box center [346, 138] width 80 height 15
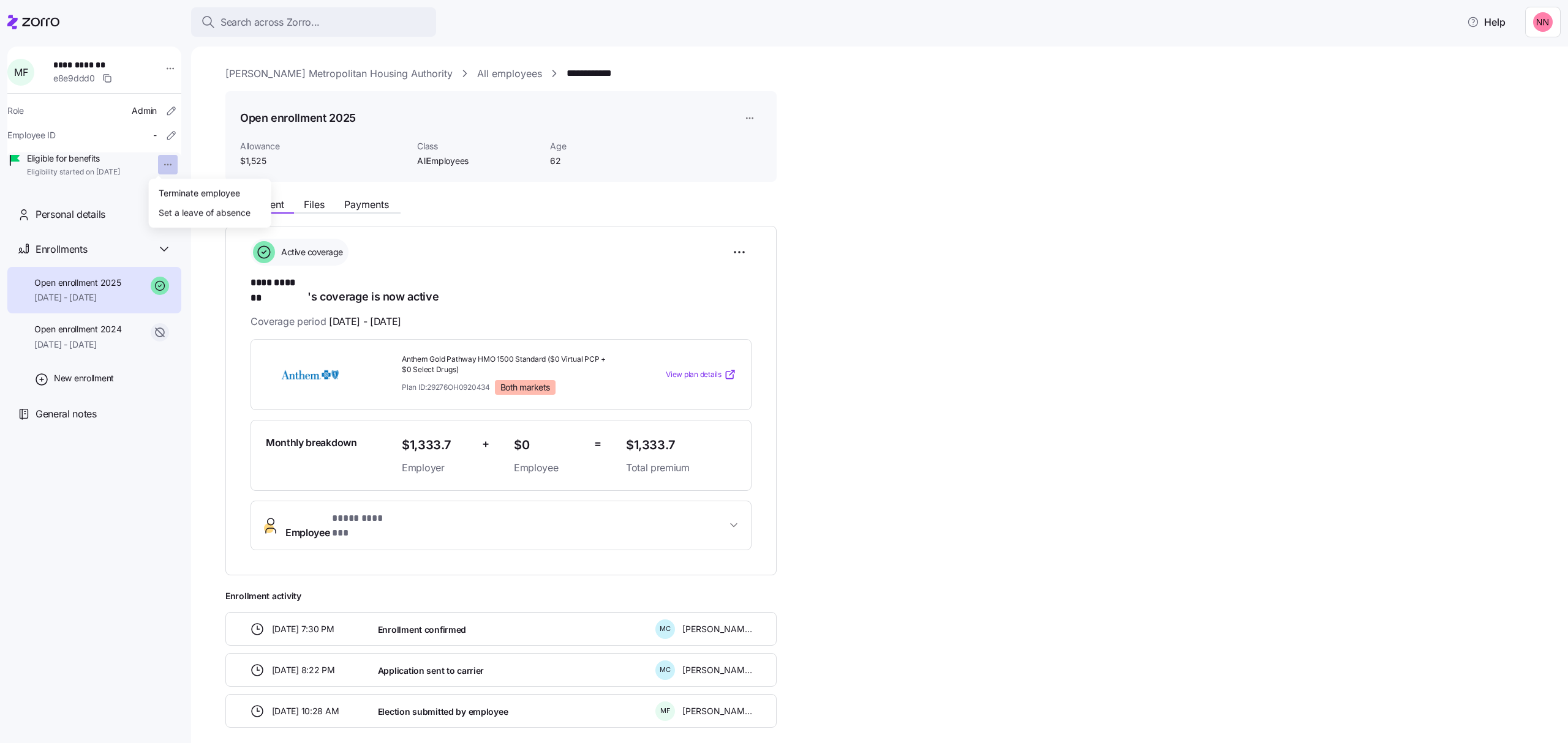
click at [157, 163] on html "**********" at bounding box center [784, 367] width 1568 height 736
click at [182, 192] on div "Terminate employee" at bounding box center [199, 193] width 81 height 14
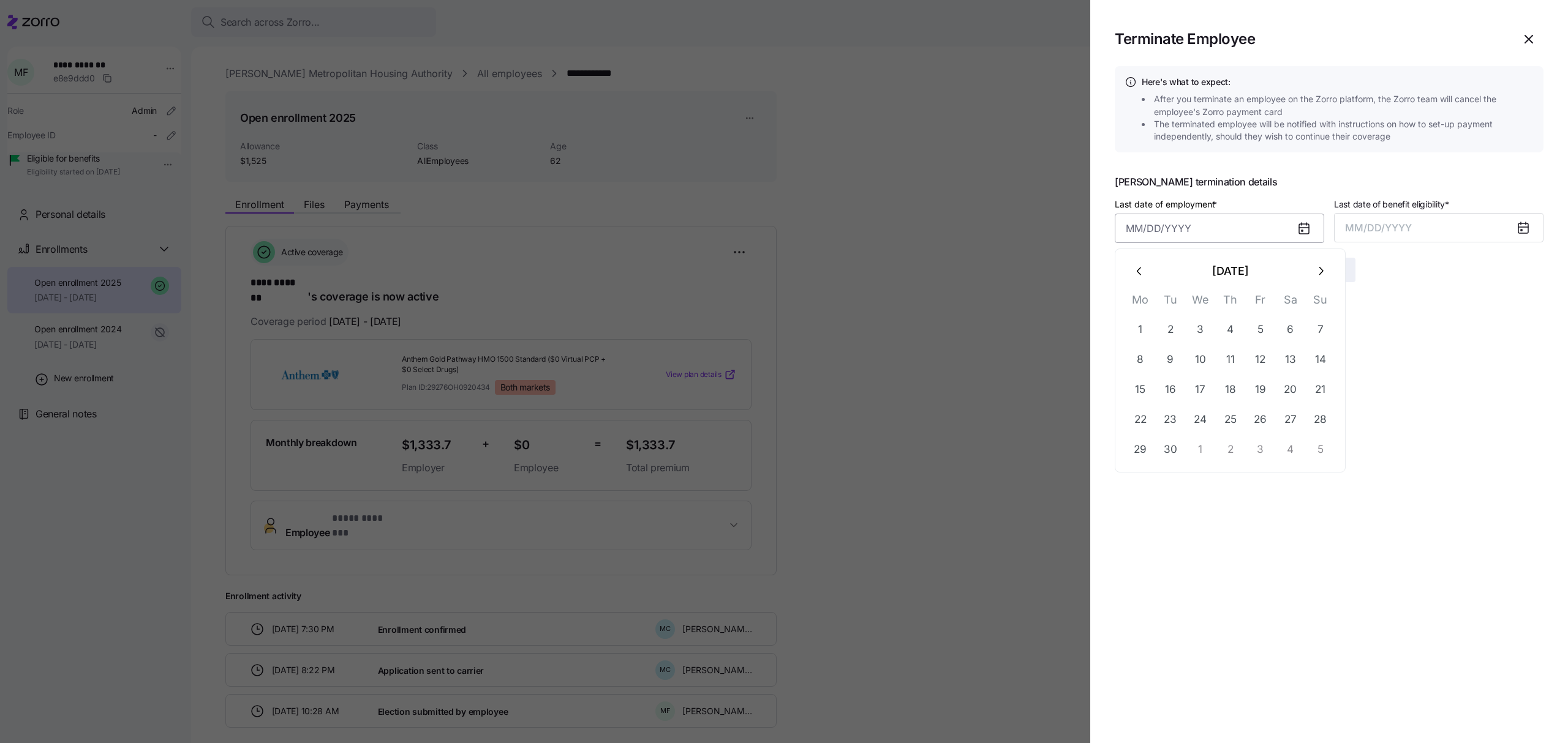
click at [1214, 222] on input "Last date of employment *" at bounding box center [1220, 228] width 210 height 29
click at [1316, 326] on button "7" at bounding box center [1321, 329] width 29 height 29
type input "[DATE]"
click at [1413, 225] on button "MM/DD/YYYY" at bounding box center [1439, 228] width 210 height 29
click at [1522, 361] on button "Sep" at bounding box center [1519, 365] width 70 height 29
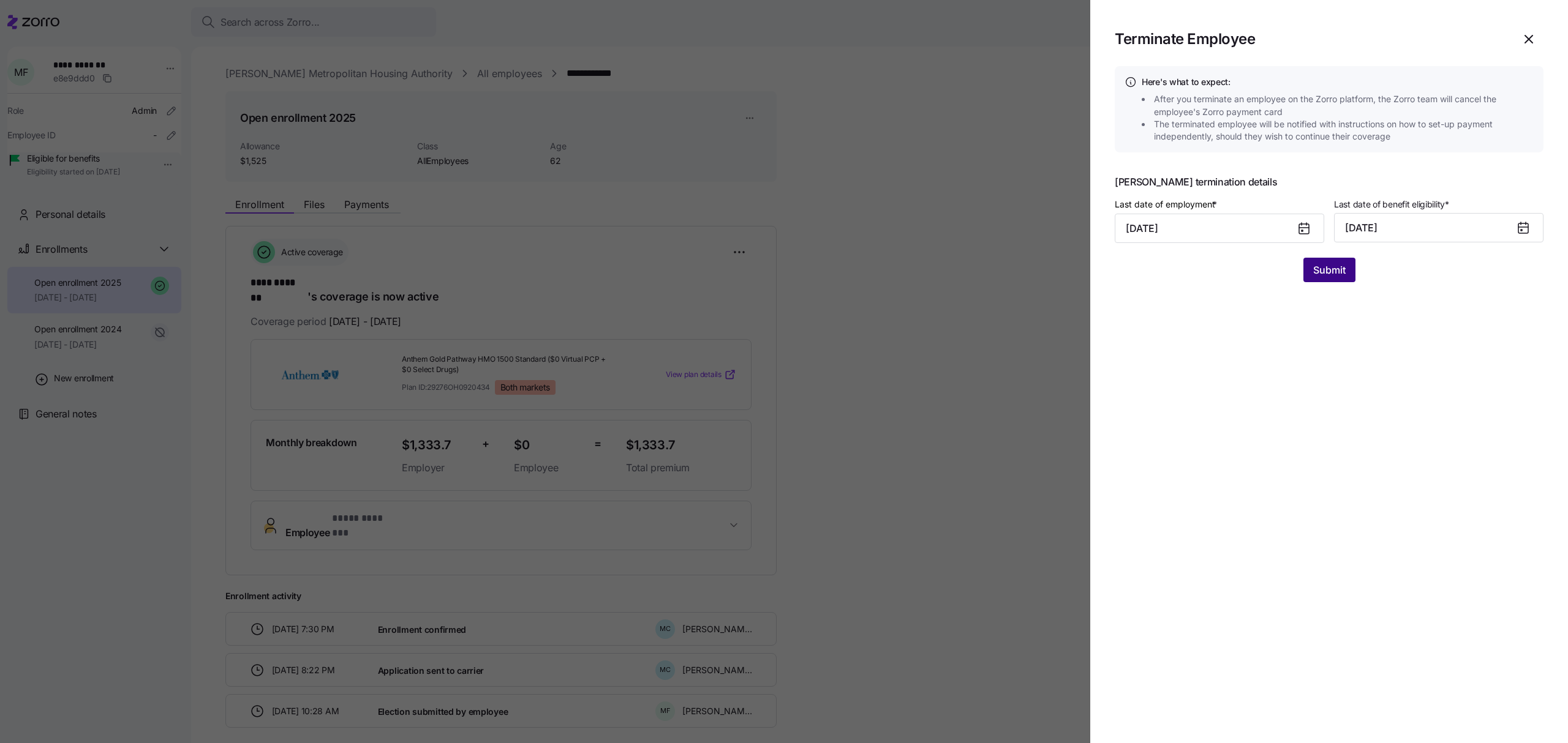
click at [1319, 271] on span "Submit" at bounding box center [1330, 270] width 33 height 15
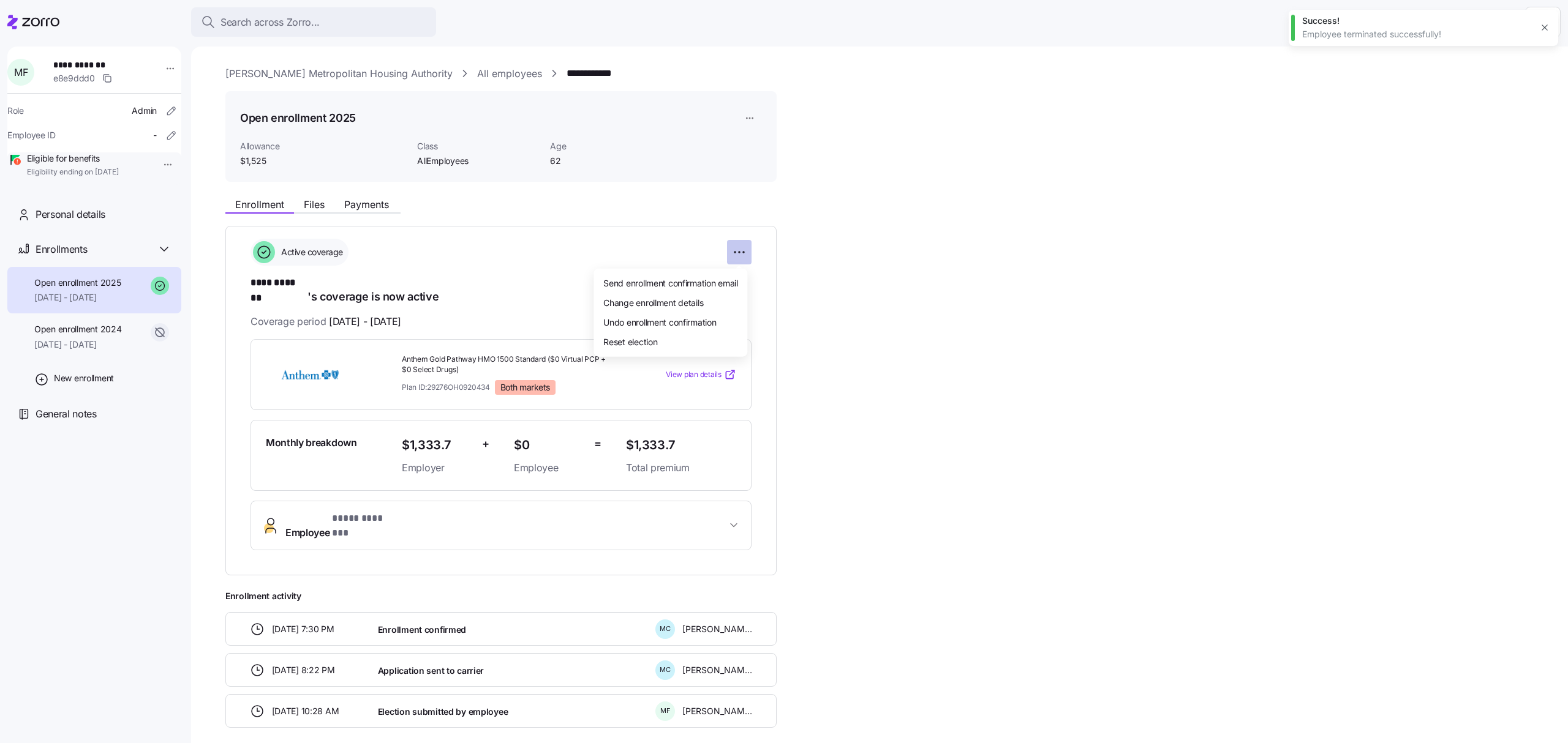
click at [743, 254] on html "**********" at bounding box center [784, 367] width 1568 height 736
click at [701, 297] on span "Change enrollment details" at bounding box center [653, 302] width 100 height 12
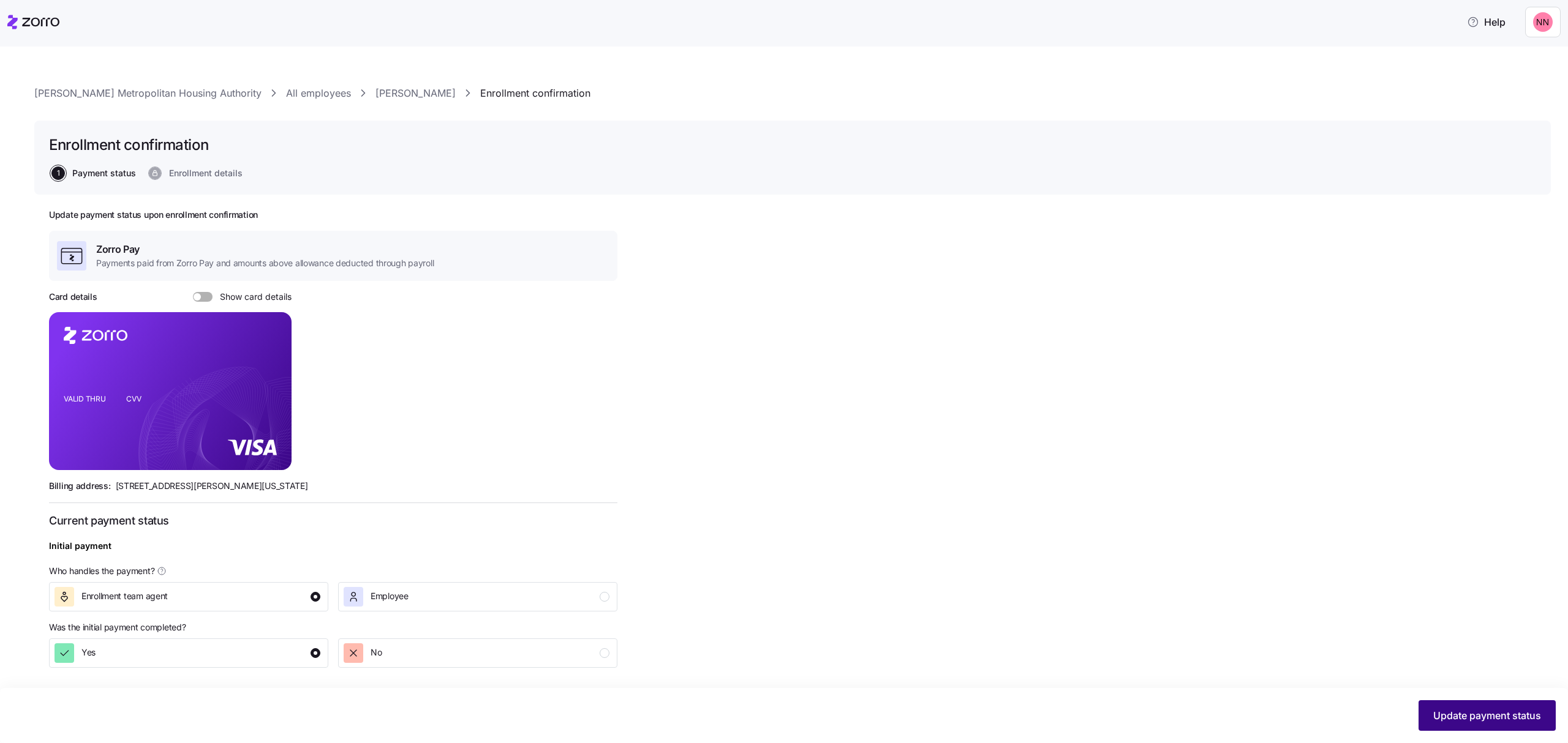
click at [1454, 710] on span "Update payment status" at bounding box center [1487, 715] width 108 height 15
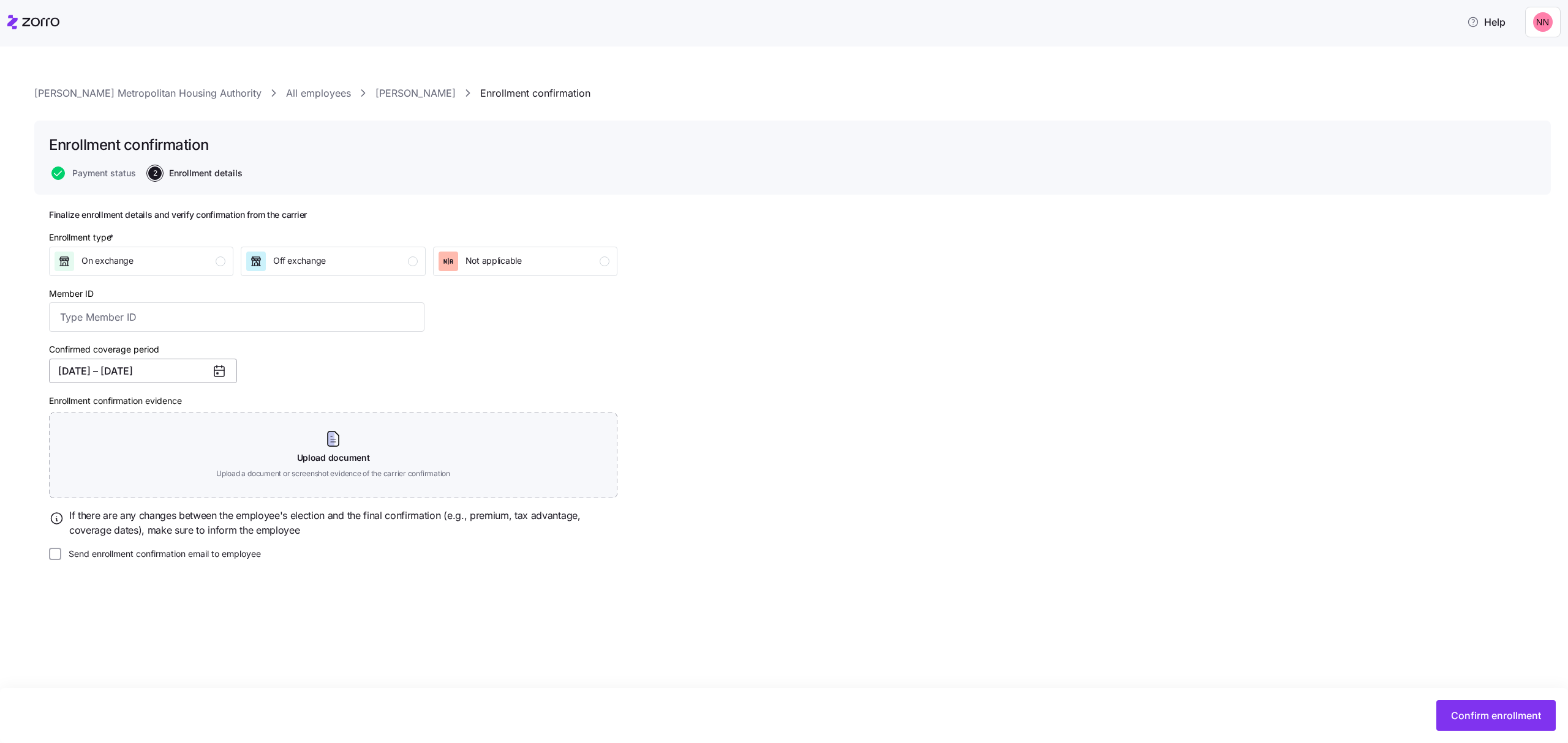
click at [145, 360] on button "[DATE] – [DATE]" at bounding box center [142, 371] width 188 height 24
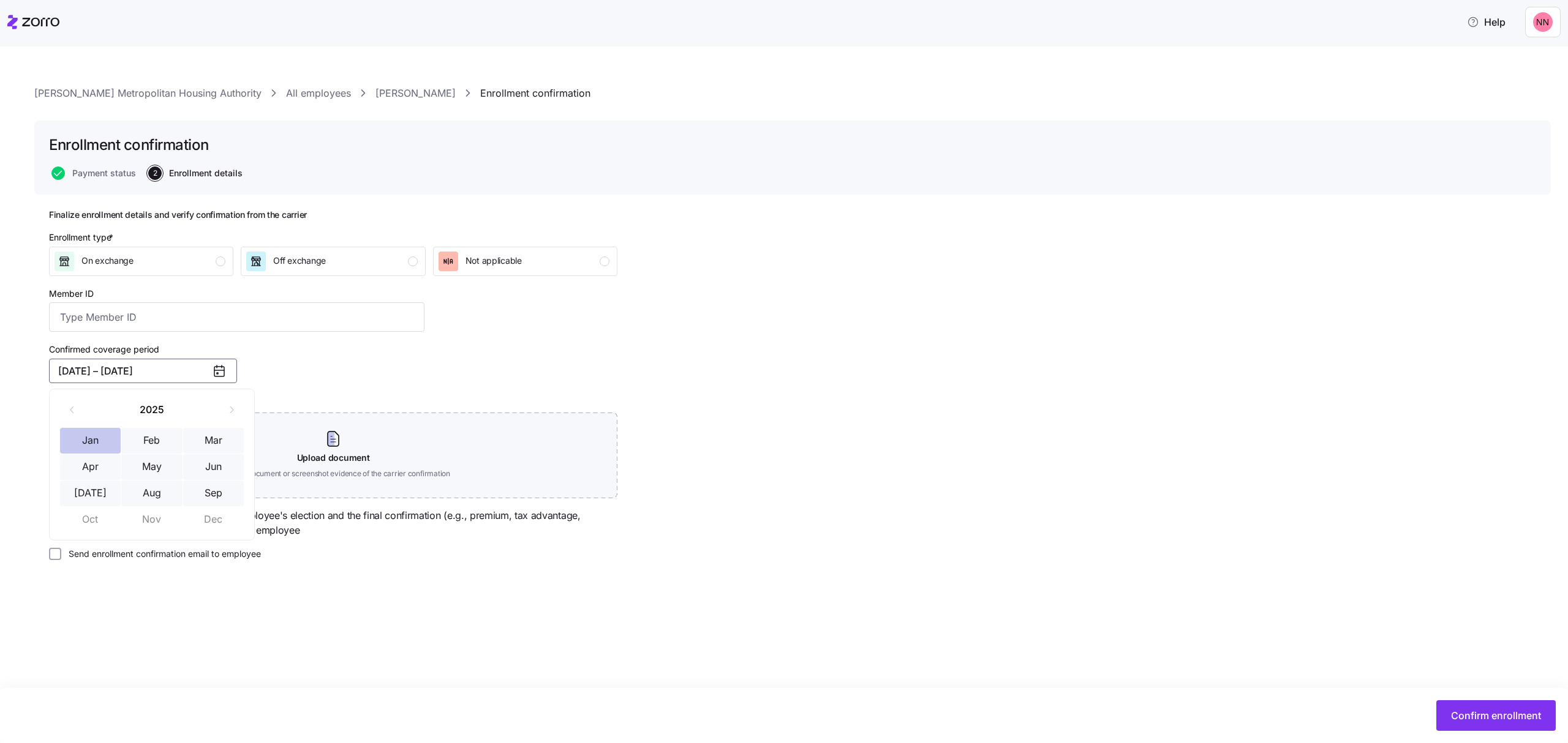
click at [86, 435] on button "Jan" at bounding box center [90, 441] width 61 height 26
click at [219, 498] on button "Sep" at bounding box center [213, 493] width 61 height 26
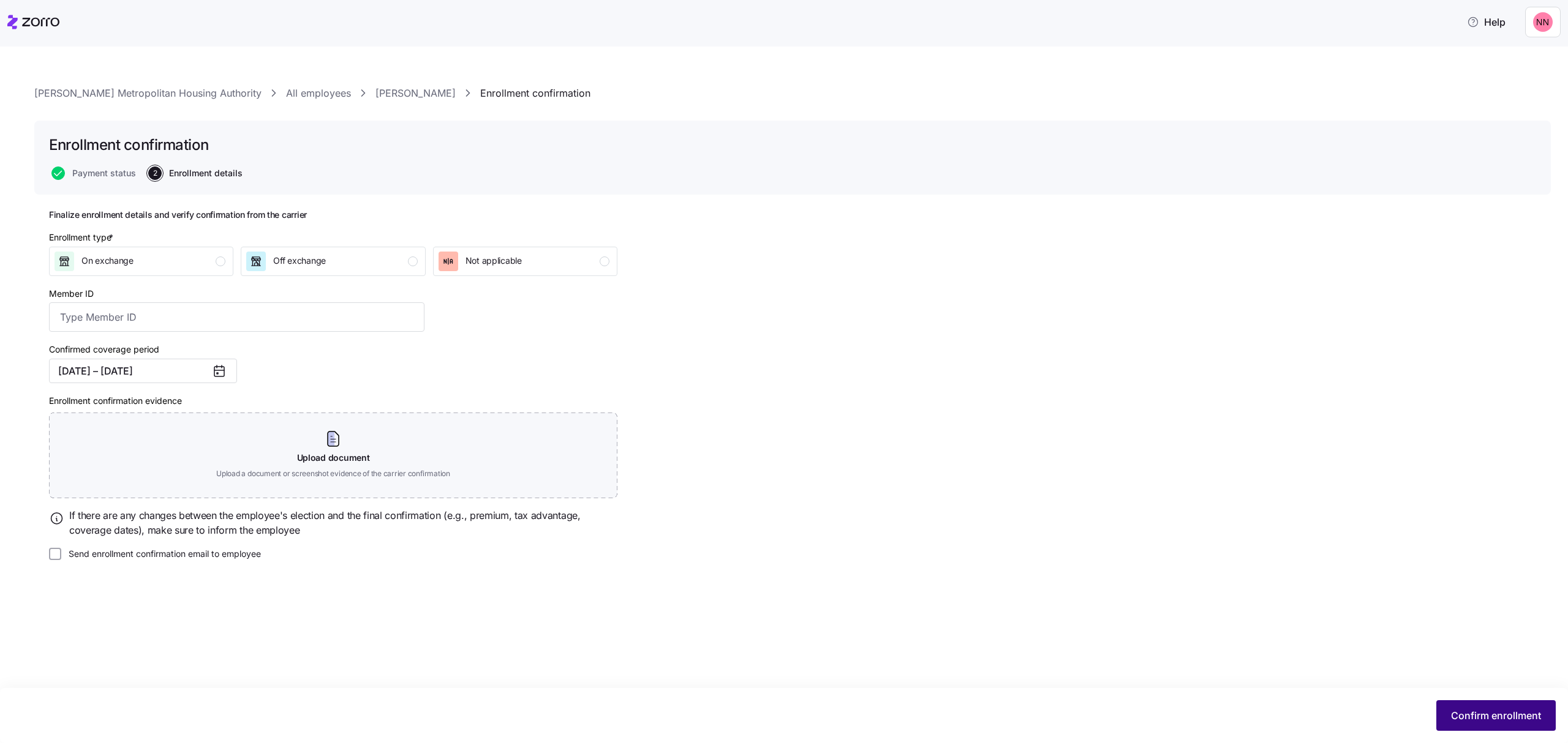
click at [1513, 714] on span "Confirm enrollment" at bounding box center [1496, 715] width 90 height 15
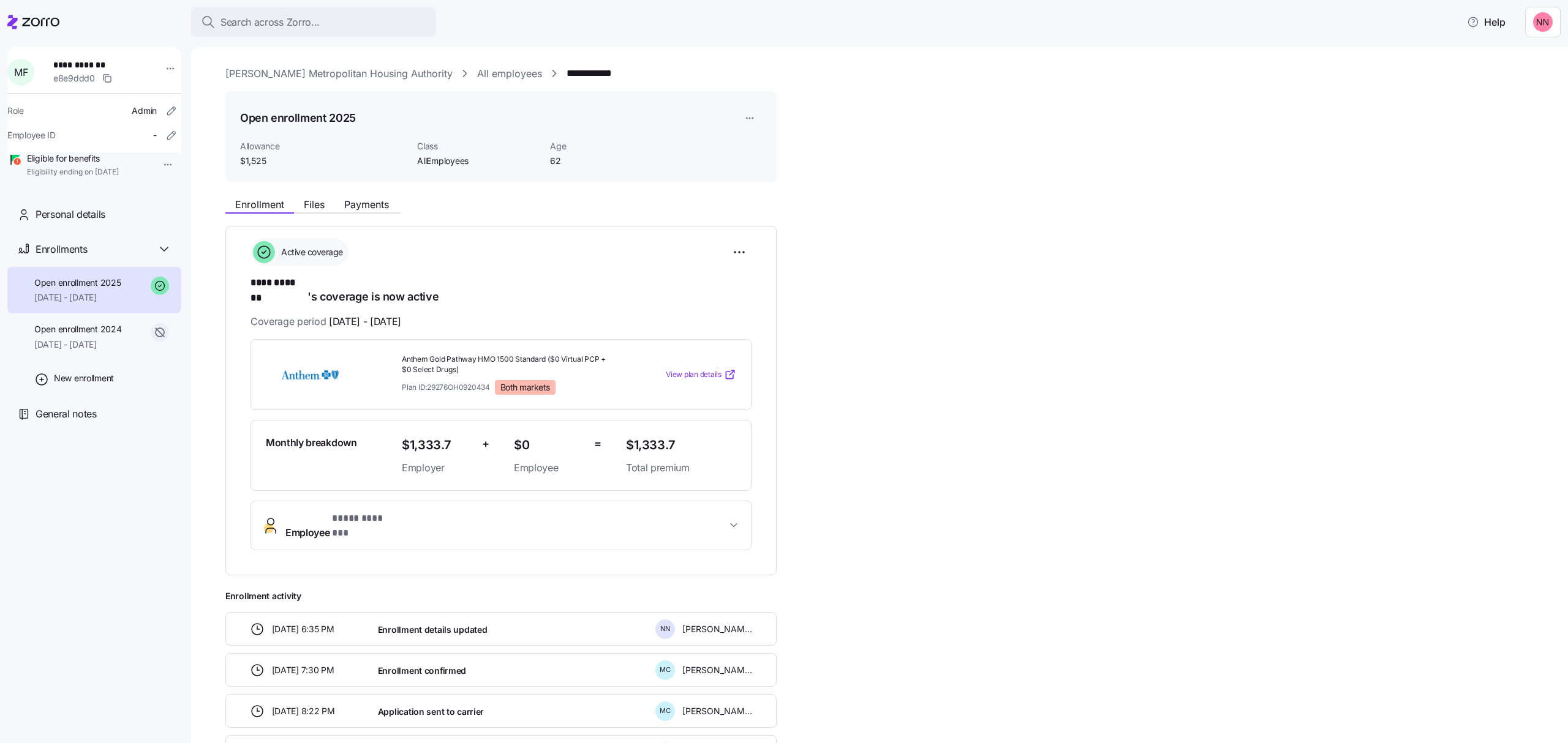
click at [364, 64] on div "**********" at bounding box center [879, 394] width 1377 height 697
click at [359, 78] on link "[PERSON_NAME] Metropolitan Housing Authority" at bounding box center [338, 73] width 227 height 15
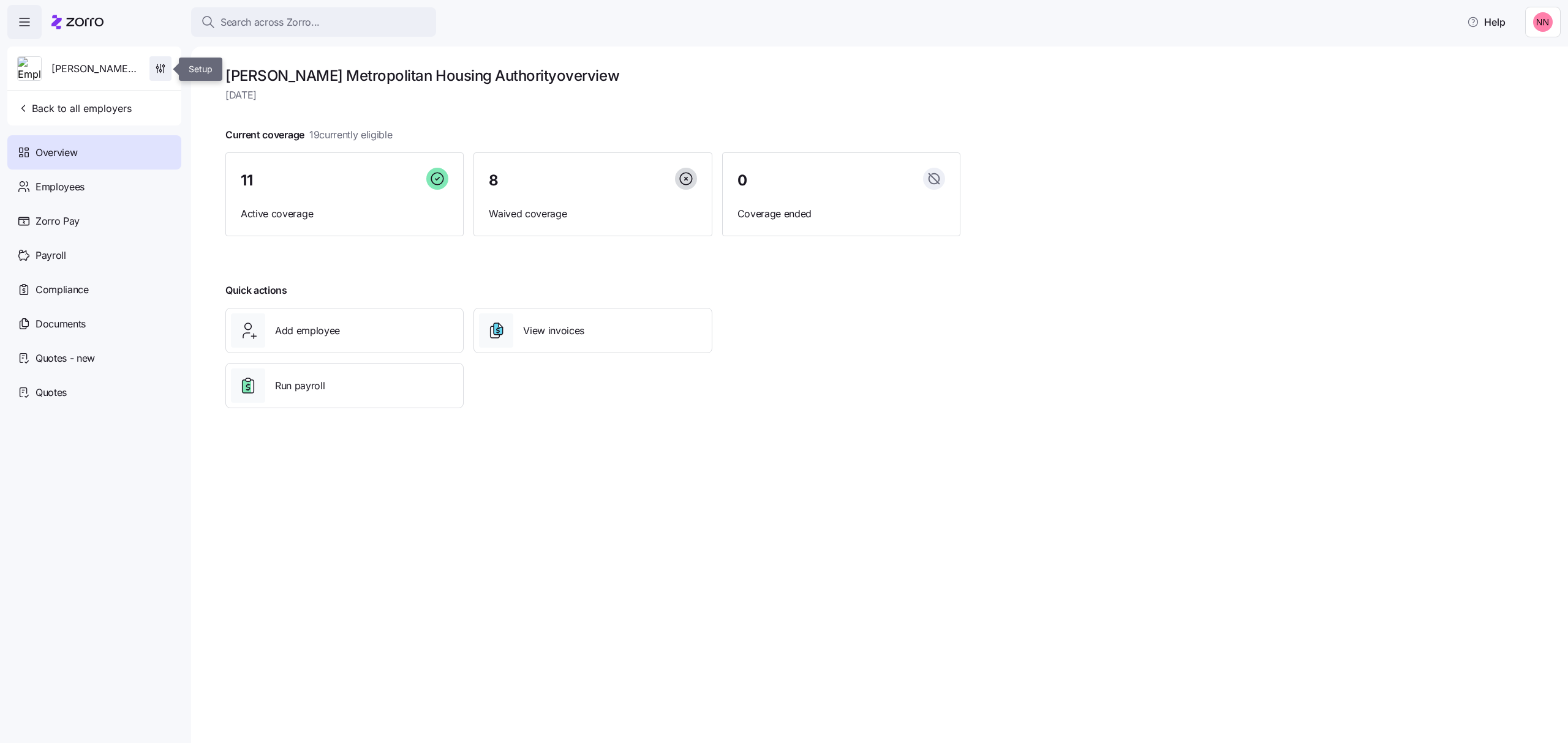
click at [165, 70] on icon "button" at bounding box center [160, 68] width 12 height 12
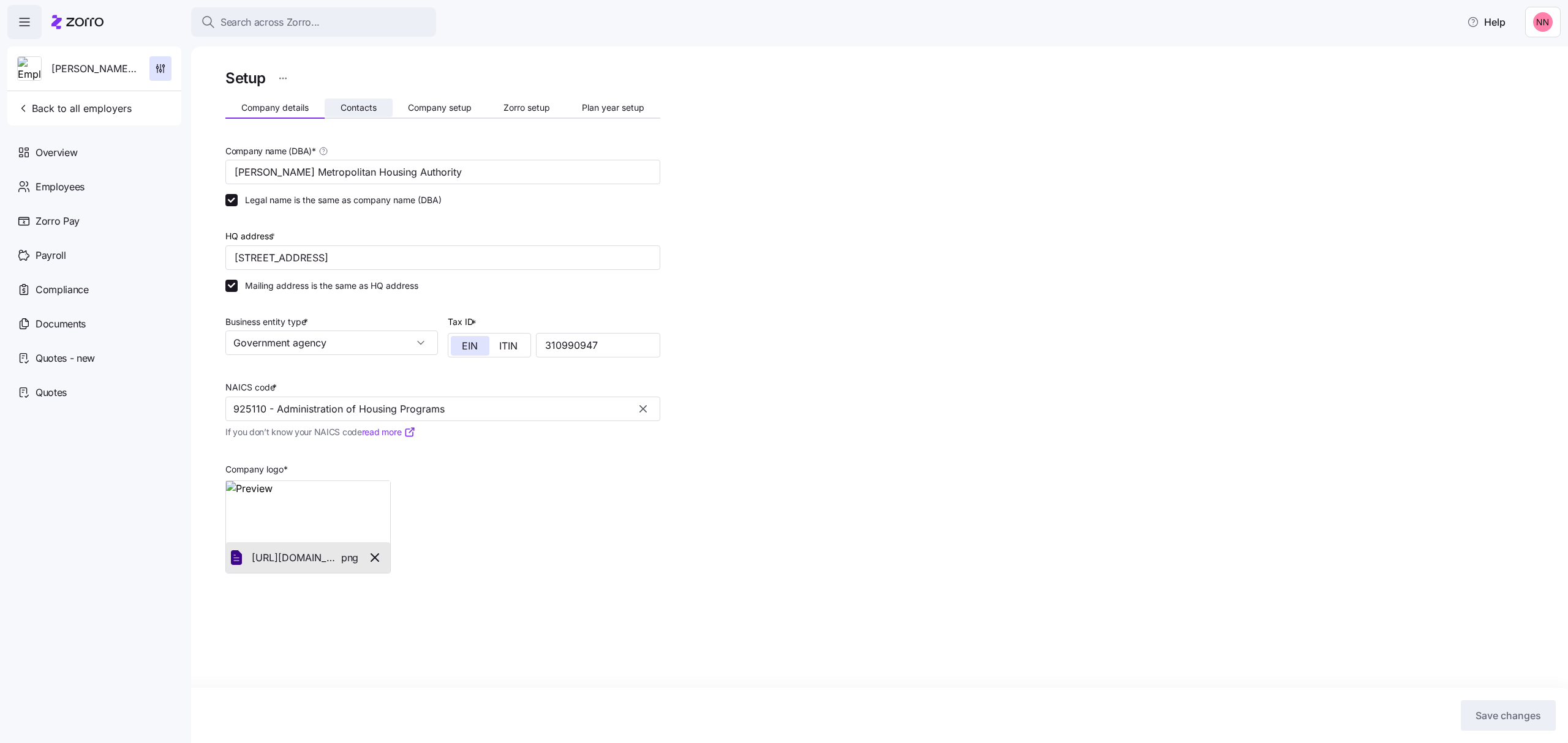
click at [351, 99] on button "Contacts" at bounding box center [359, 107] width 68 height 19
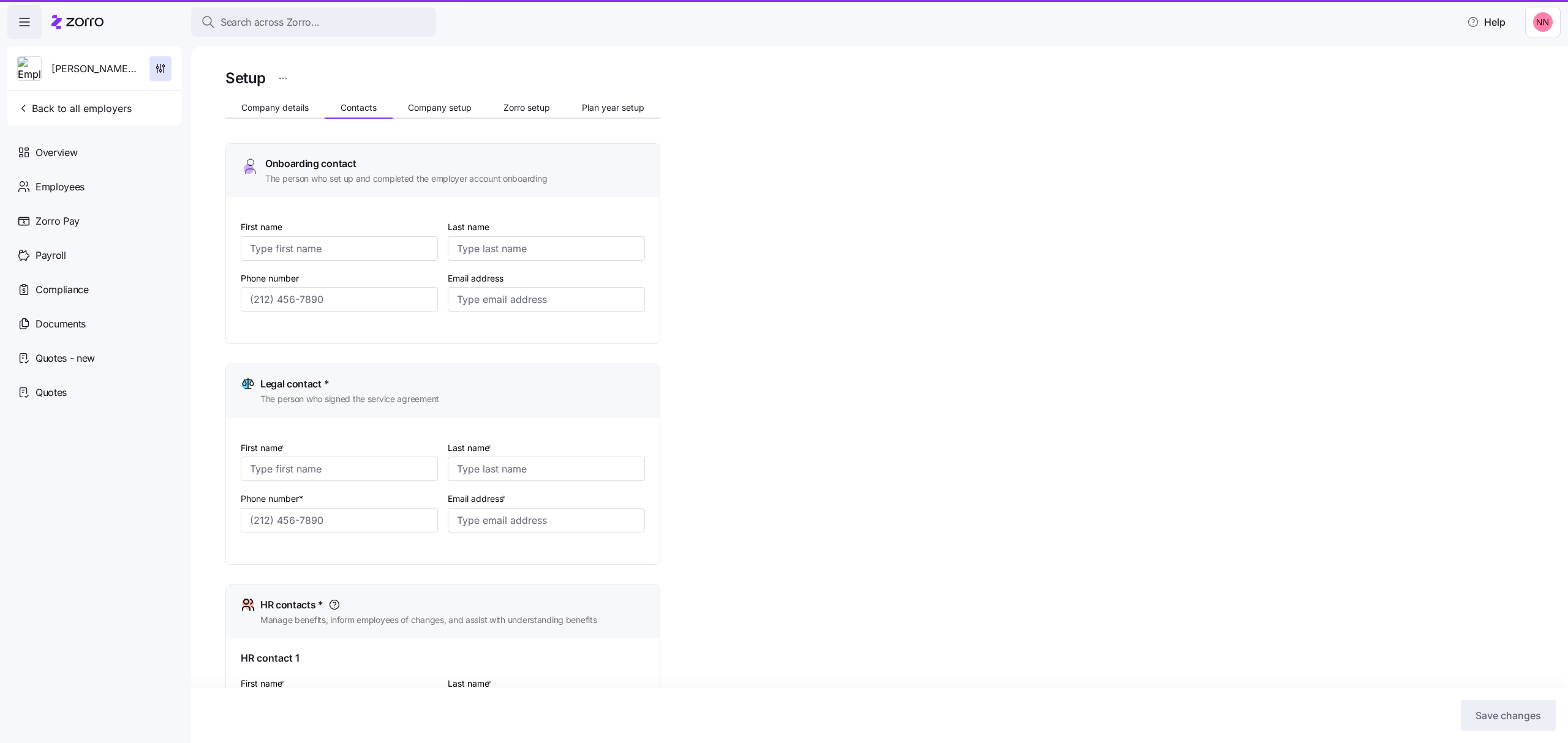
type input "[PERSON_NAME]"
type input "[EMAIL_ADDRESS][DOMAIN_NAME]"
type input "[PERSON_NAME]"
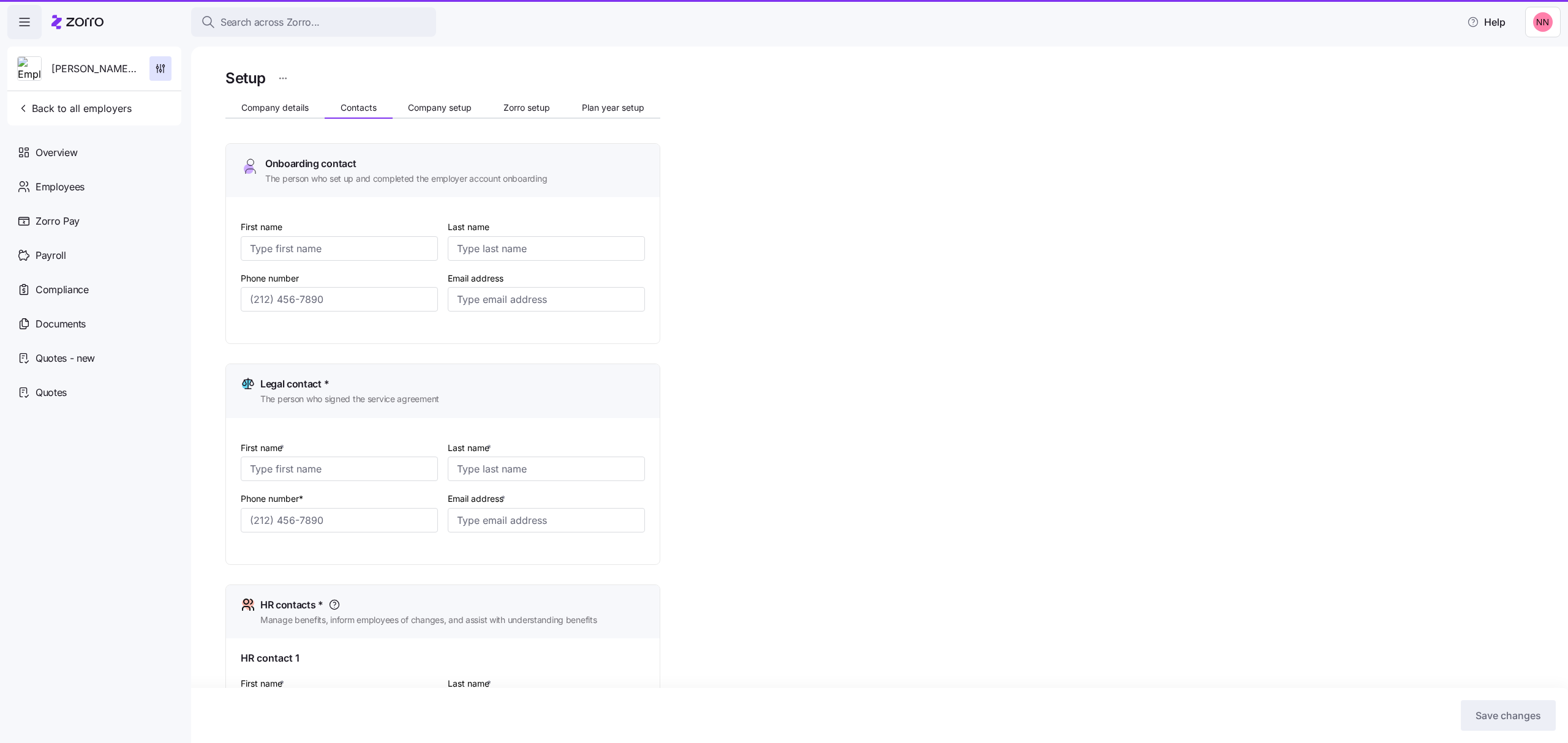
type input "[EMAIL_ADDRESS][DOMAIN_NAME]"
type input "[PERSON_NAME]"
type input "[EMAIL_ADDRESS][DOMAIN_NAME]"
type input "[PERSON_NAME]"
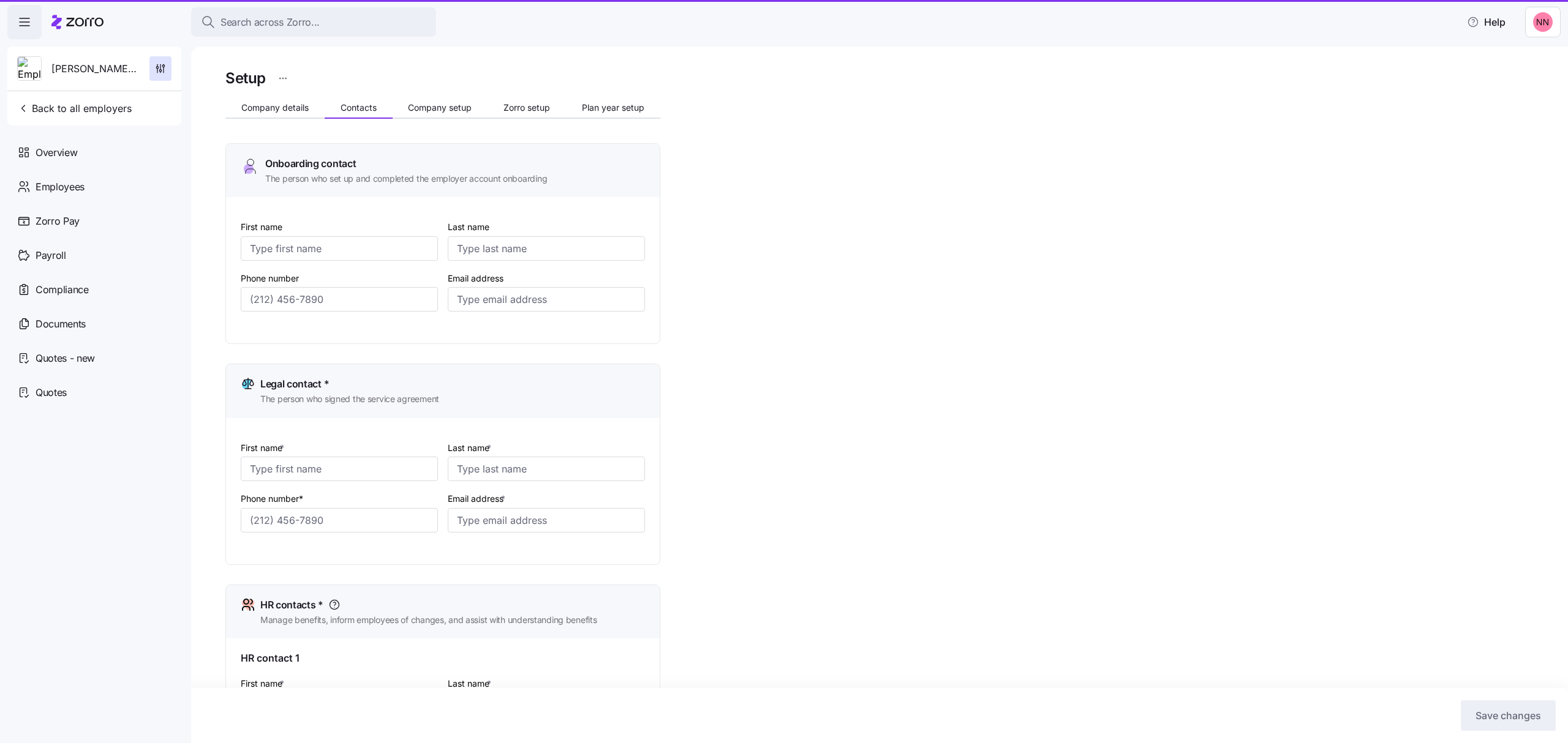
type input "[PERSON_NAME]"
type input "[EMAIL_ADDRESS][DOMAIN_NAME]"
type input "[PHONE_NUMBER]"
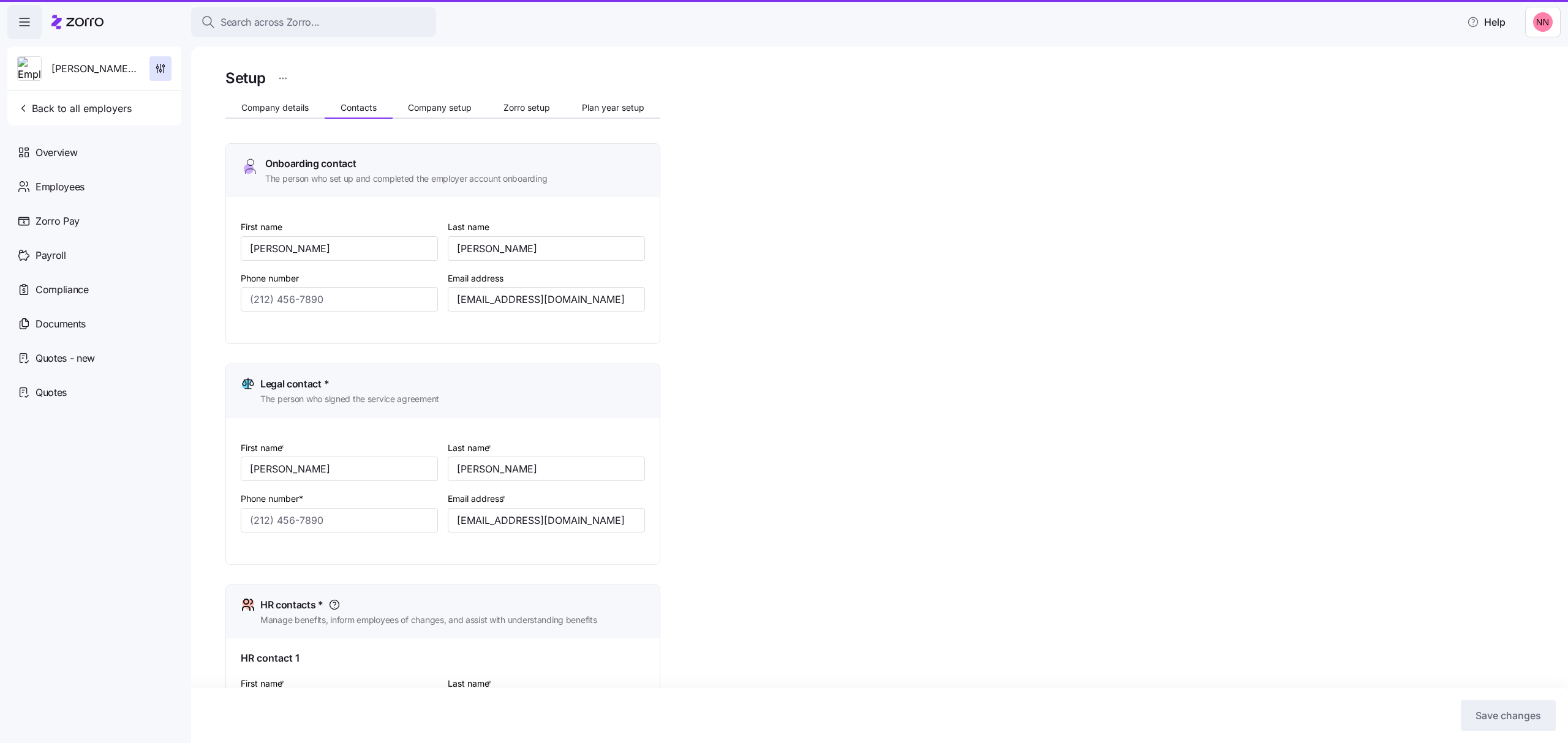
type input "[PHONE_NUMBER]"
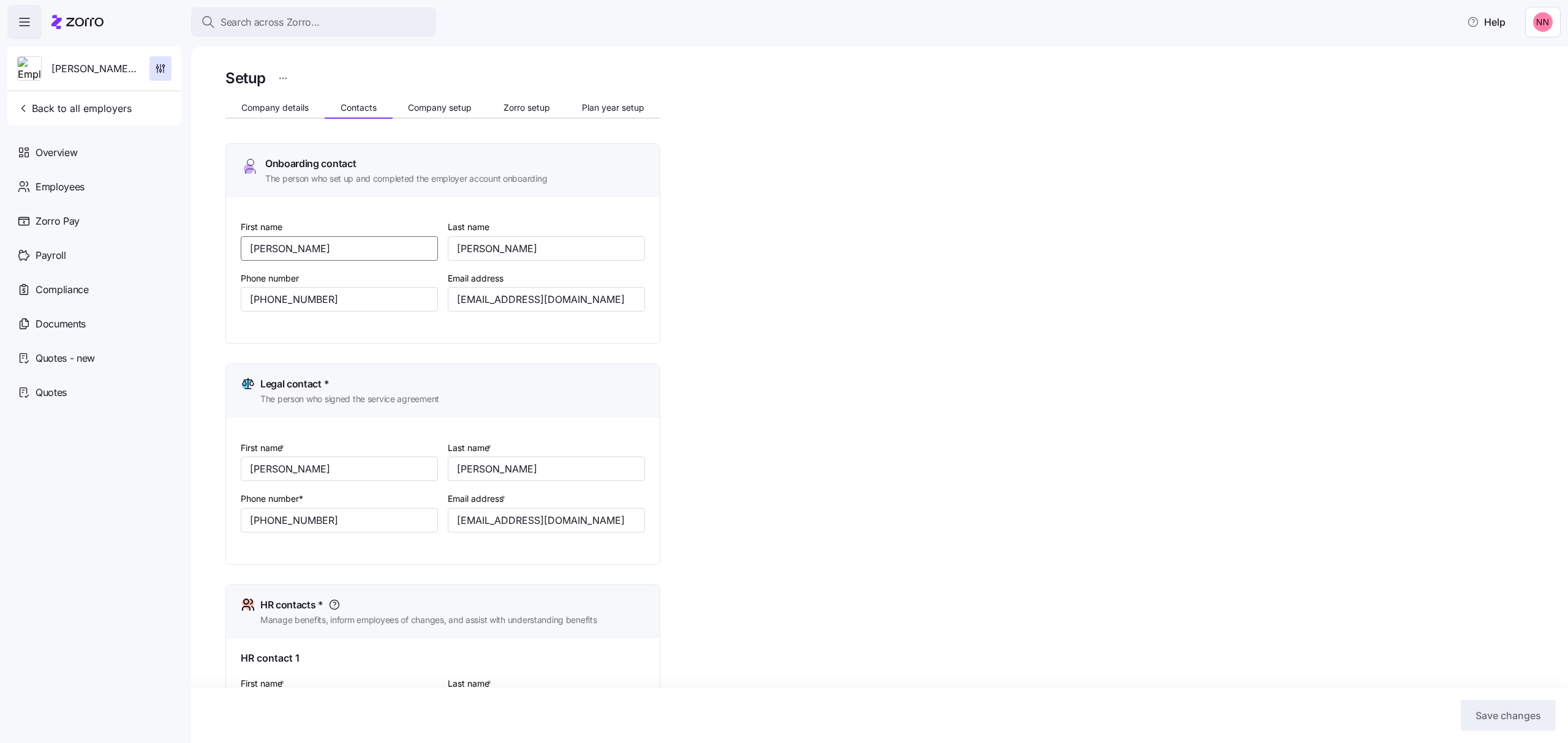
drag, startPoint x: 288, startPoint y: 245, endPoint x: 206, endPoint y: 245, distance: 82.0
click at [206, 245] on div "Setup Company details Contacts Company setup Zorro setup Plan year setup Onboar…" at bounding box center [879, 394] width 1377 height 697
type input "[PERSON_NAME]"
drag, startPoint x: 520, startPoint y: 242, endPoint x: 427, endPoint y: 245, distance: 93.0
click at [427, 245] on div "First name [PERSON_NAME] Last name [PERSON_NAME] Phone number [PHONE_NUMBER] Em…" at bounding box center [442, 276] width 414 height 122
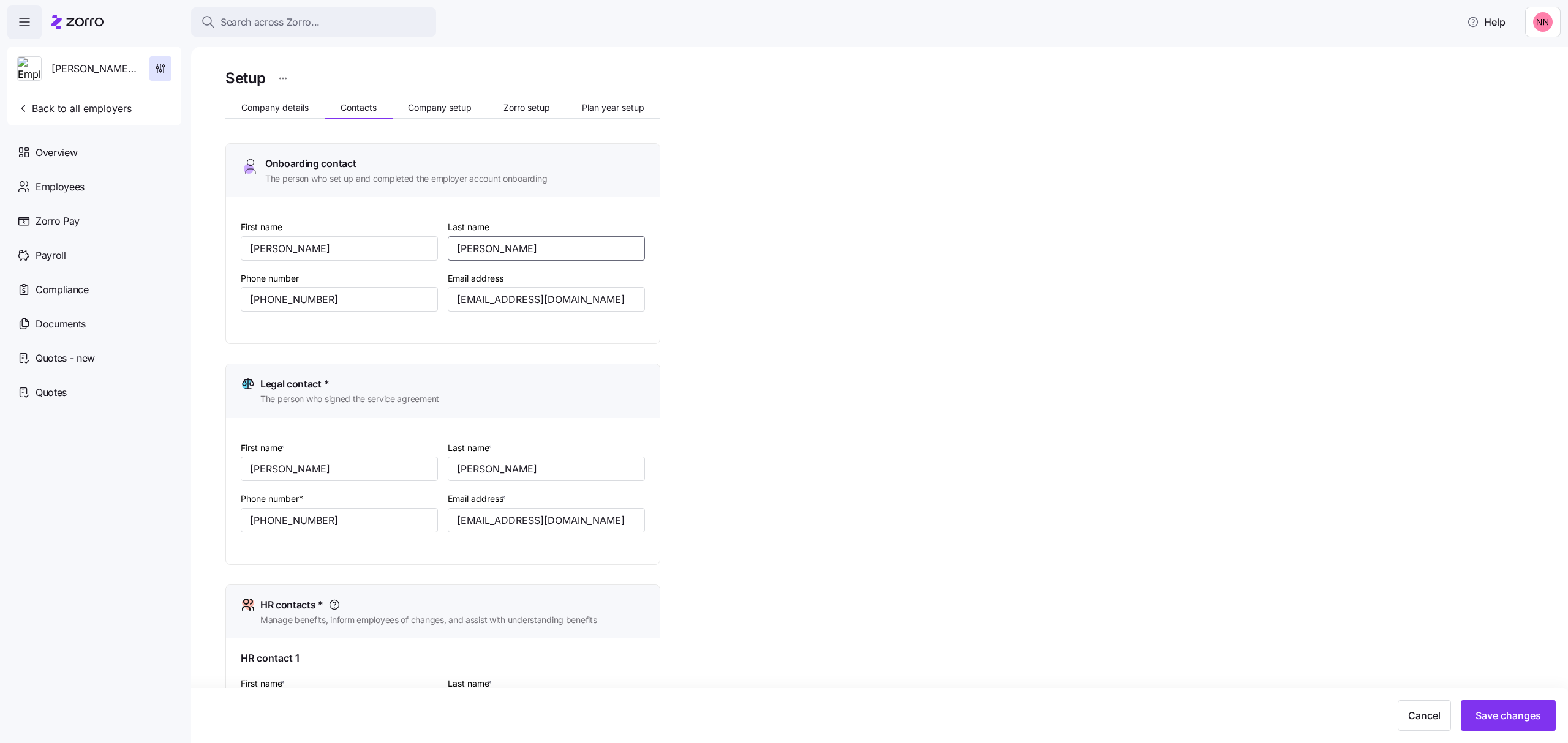
click at [525, 251] on input "[PERSON_NAME]" at bounding box center [547, 249] width 198 height 24
type input "[PERSON_NAME]"
drag, startPoint x: 338, startPoint y: 302, endPoint x: 220, endPoint y: 299, distance: 118.0
click at [220, 299] on div "Setup Company details Contacts Company setup Zorro setup Plan year setup Onboar…" at bounding box center [879, 394] width 1377 height 697
drag, startPoint x: 332, startPoint y: 523, endPoint x: 232, endPoint y: 512, distance: 100.6
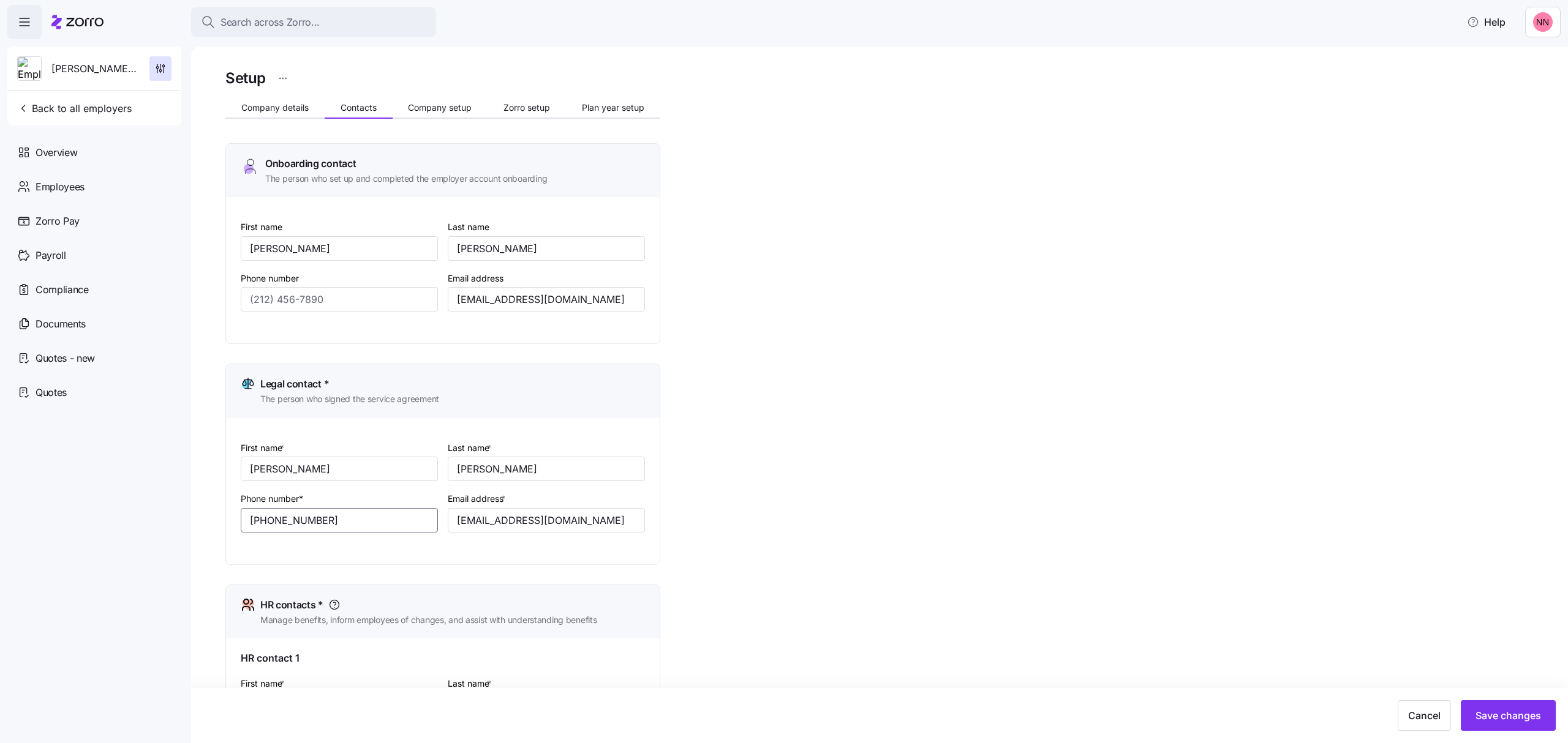
click at [232, 512] on div "First name * [PERSON_NAME] Last name * [PERSON_NAME] Phone number* [PHONE_NUMBE…" at bounding box center [442, 491] width 433 height 146
click at [302, 309] on input "Phone number" at bounding box center [339, 299] width 198 height 24
paste input "[PHONE_NUMBER]"
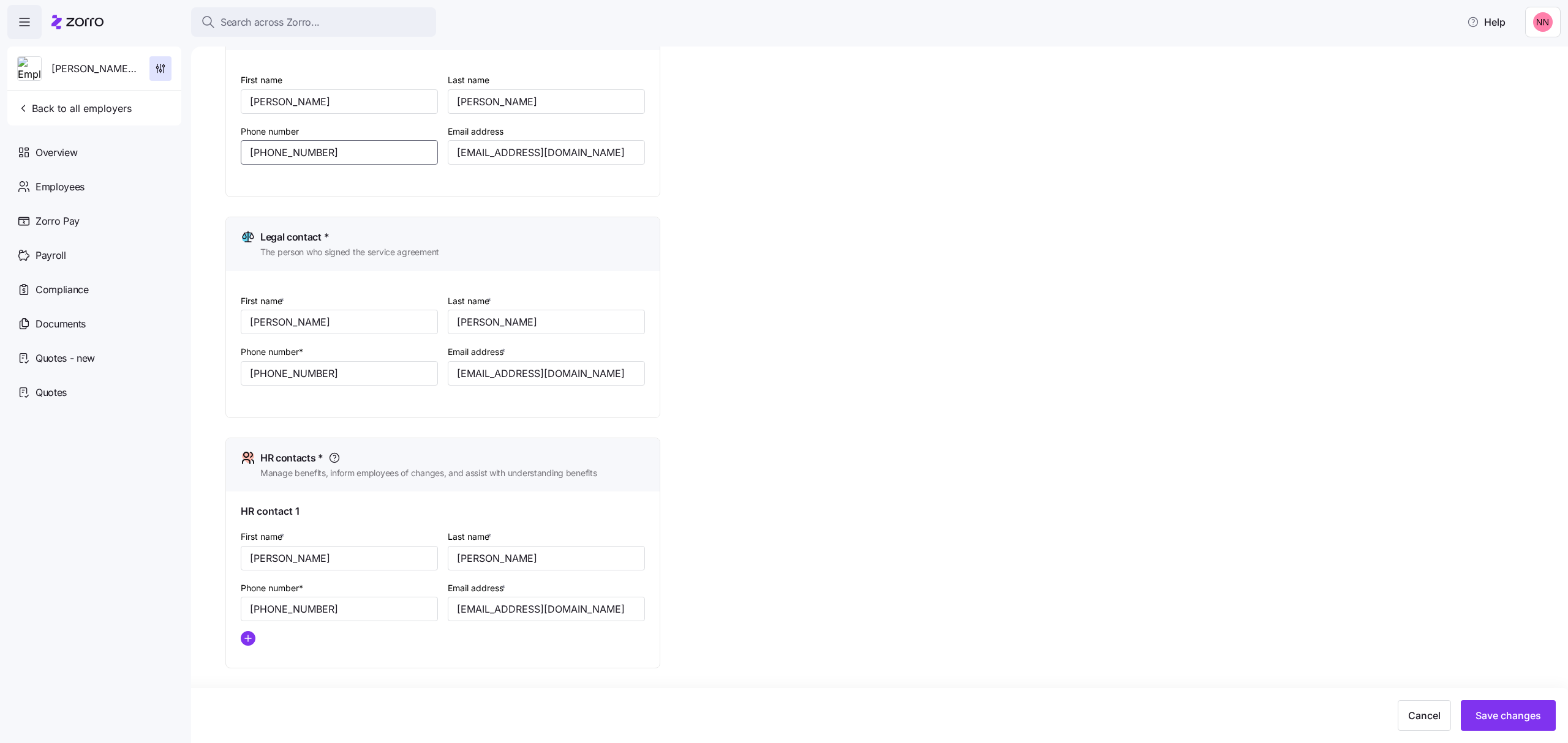
scroll to position [163, 0]
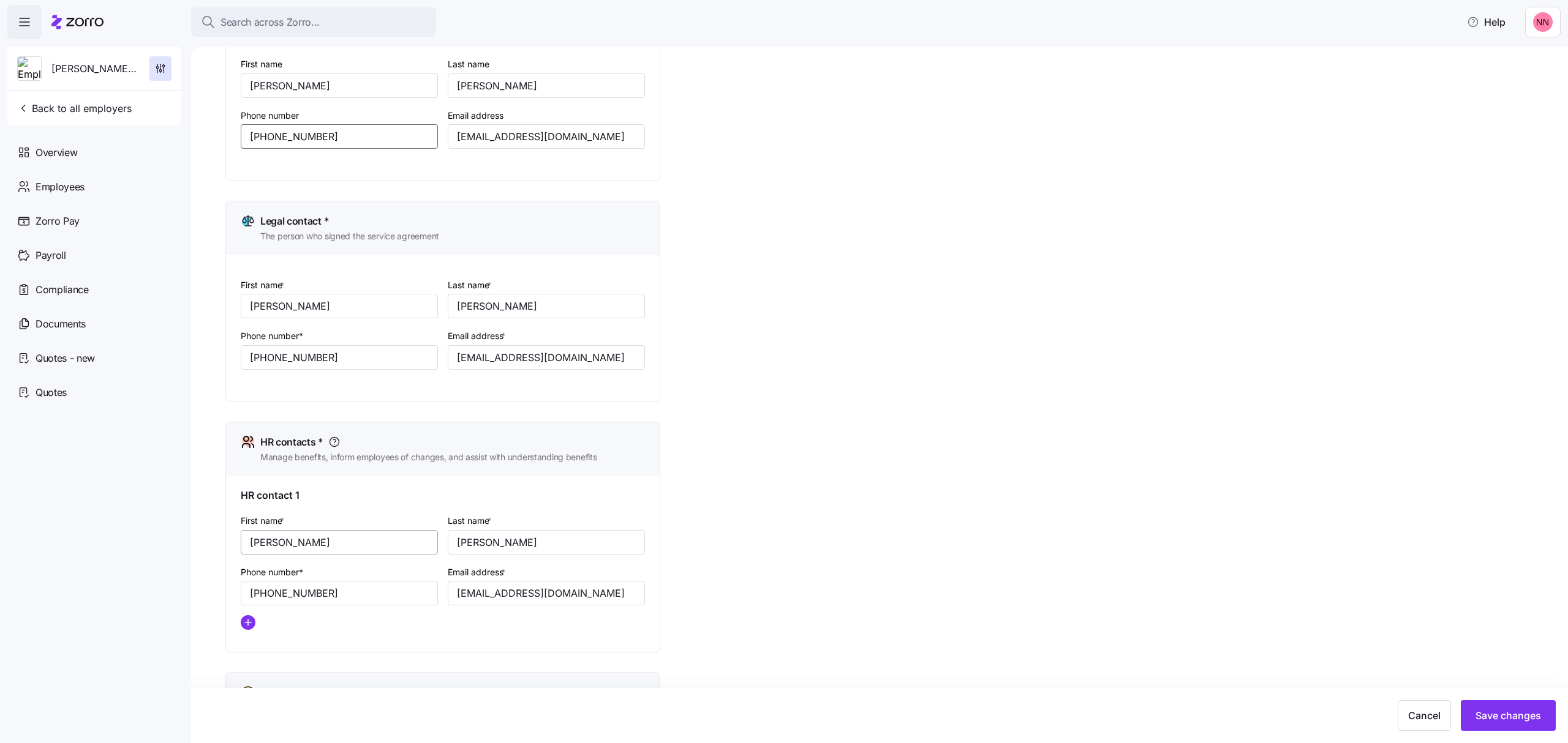
type input "[PHONE_NUMBER]"
drag, startPoint x: 307, startPoint y: 547, endPoint x: 194, endPoint y: 532, distance: 114.0
click at [194, 532] on div "Setup Company details Contacts Company setup Zorro setup Plan year setup Onboar…" at bounding box center [879, 394] width 1377 height 697
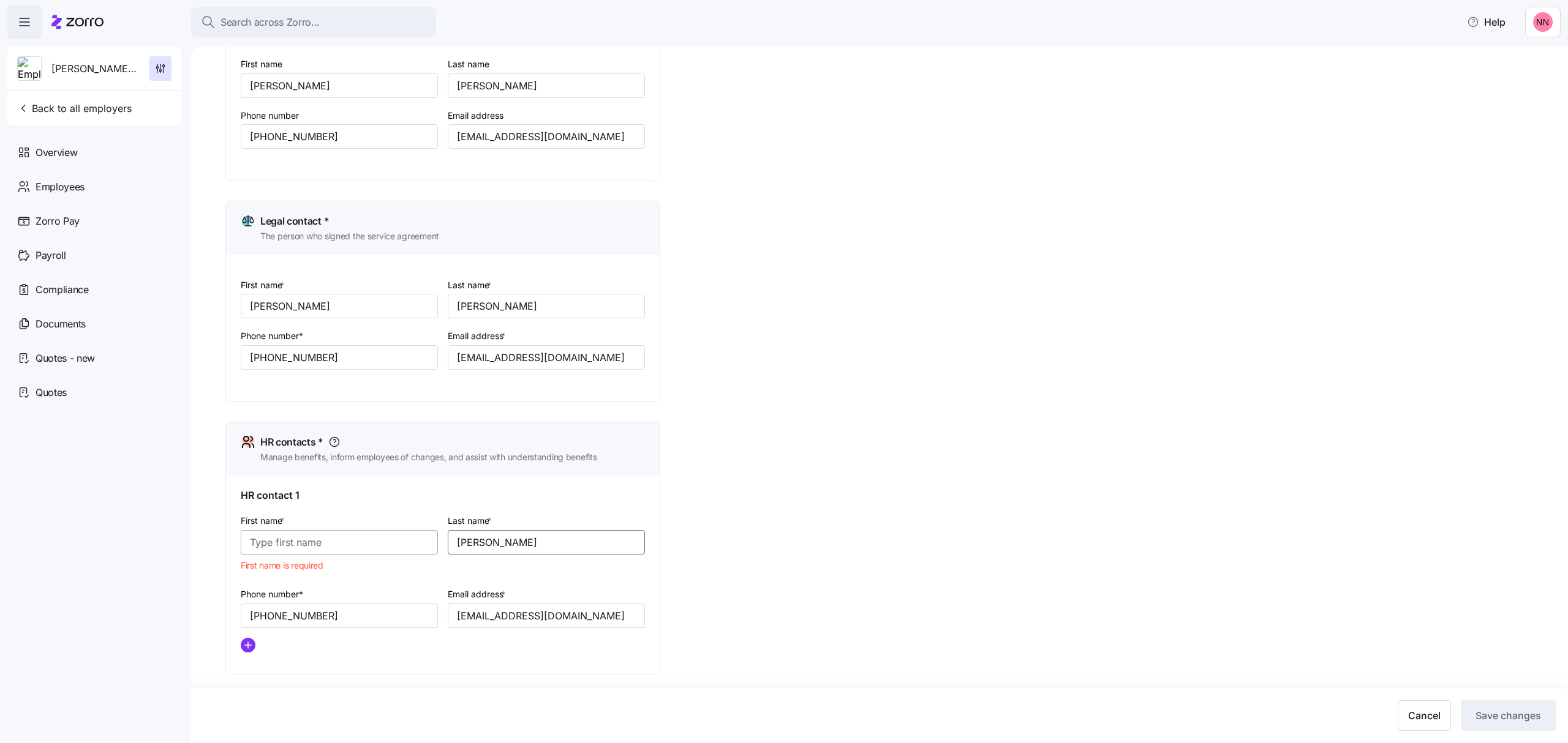
drag, startPoint x: 510, startPoint y: 545, endPoint x: 399, endPoint y: 542, distance: 111.0
click at [399, 542] on div "First name * First name is required Last name * [PERSON_NAME] Phone number* [PH…" at bounding box center [442, 588] width 414 height 159
click at [290, 546] on input "First name *" at bounding box center [339, 542] width 198 height 24
type input "[PERSON_NAME]"
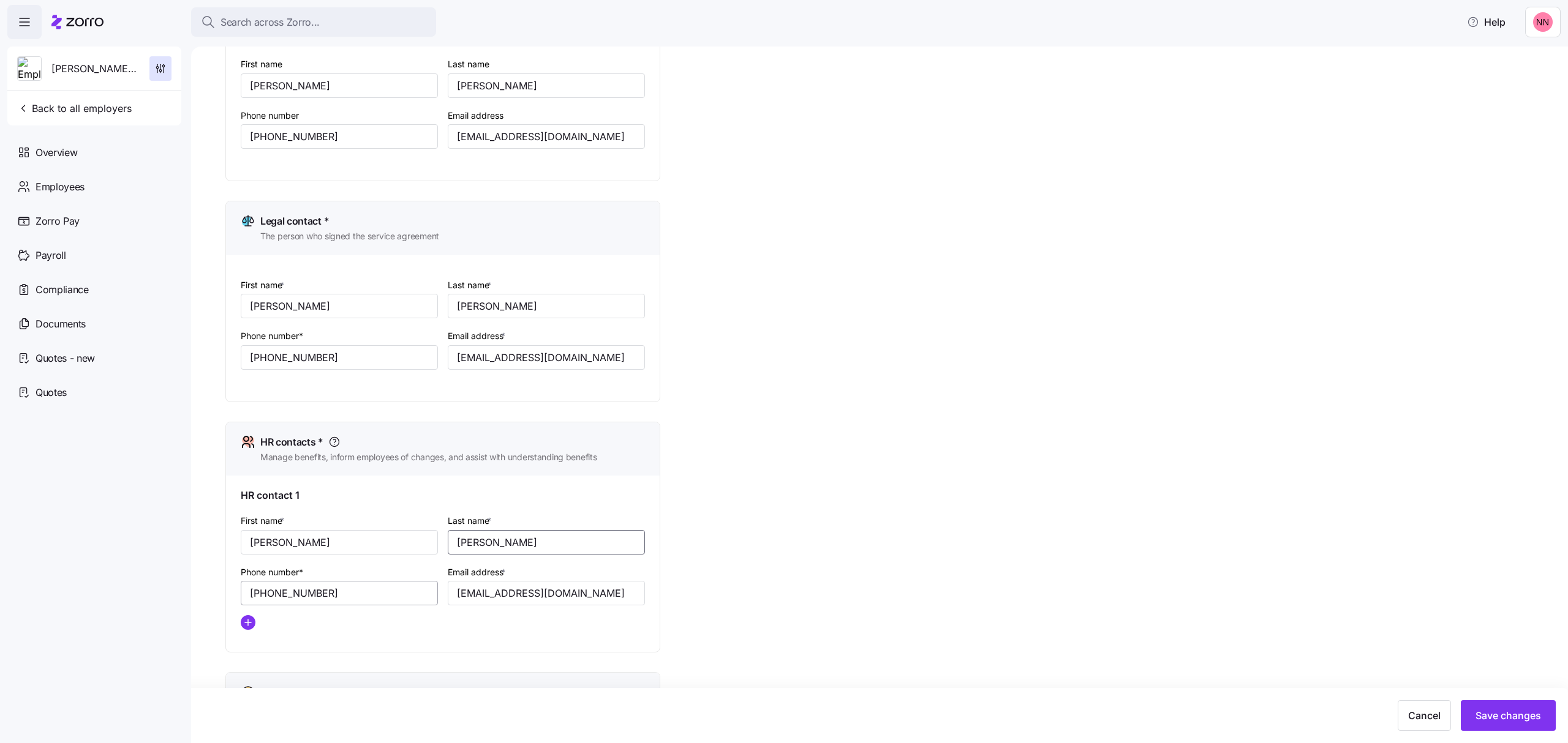
type input "[PERSON_NAME]"
drag, startPoint x: 344, startPoint y: 597, endPoint x: 232, endPoint y: 597, distance: 112.0
click at [232, 597] on div "HR contact 1 First name * [PERSON_NAME] Last name * [PERSON_NAME] Phone number*…" at bounding box center [442, 563] width 433 height 176
paste input "5"
type input "[PHONE_NUMBER]"
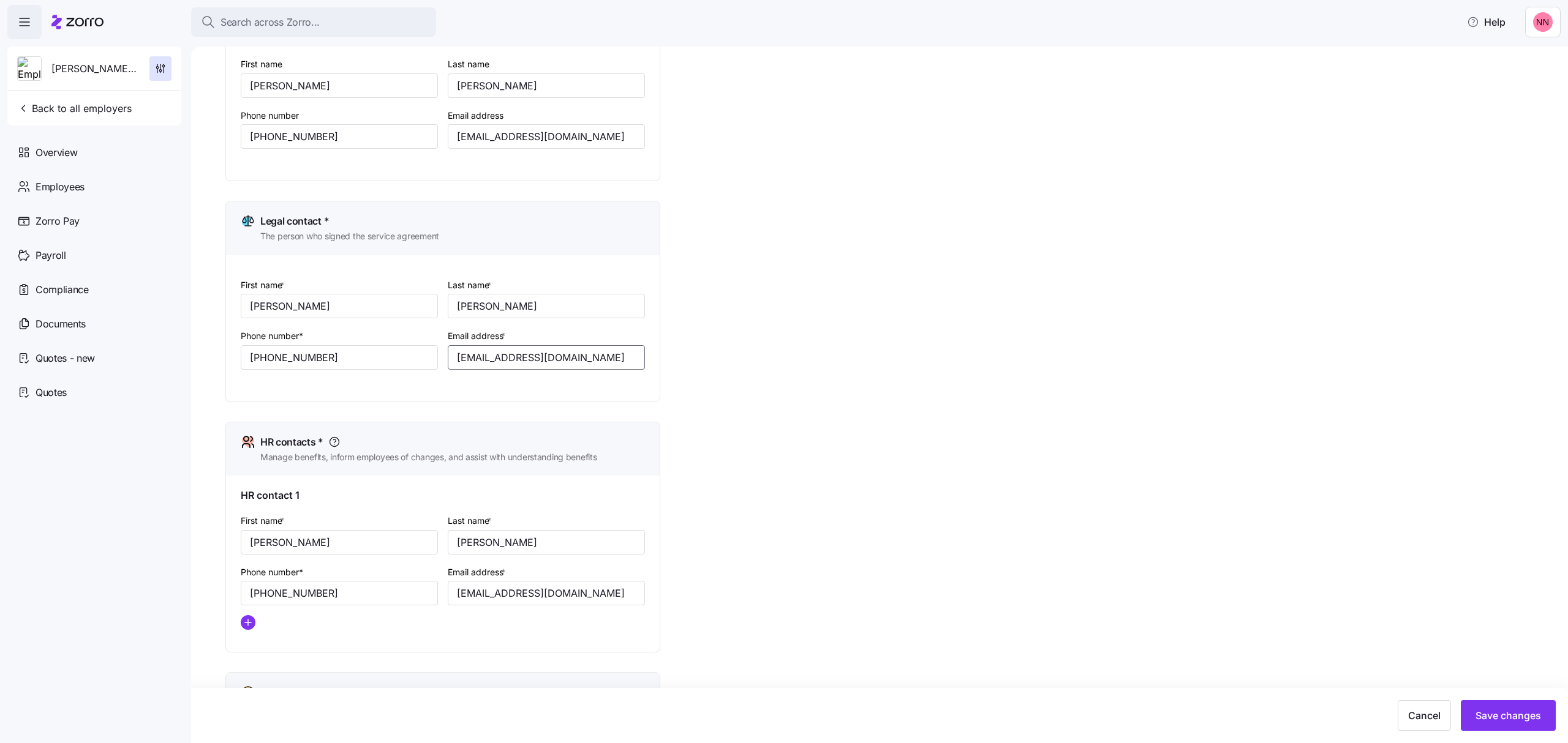
drag, startPoint x: 594, startPoint y: 358, endPoint x: 445, endPoint y: 363, distance: 149.1
click at [445, 363] on div "Email address * [EMAIL_ADDRESS][DOMAIN_NAME]" at bounding box center [547, 349] width 207 height 51
drag, startPoint x: 600, startPoint y: 596, endPoint x: 431, endPoint y: 596, distance: 169.0
click at [431, 596] on div "First name * [PERSON_NAME] Last name * [PERSON_NAME] Phone number* [PHONE_NUMBE…" at bounding box center [442, 576] width 414 height 137
paste input "jadkins"
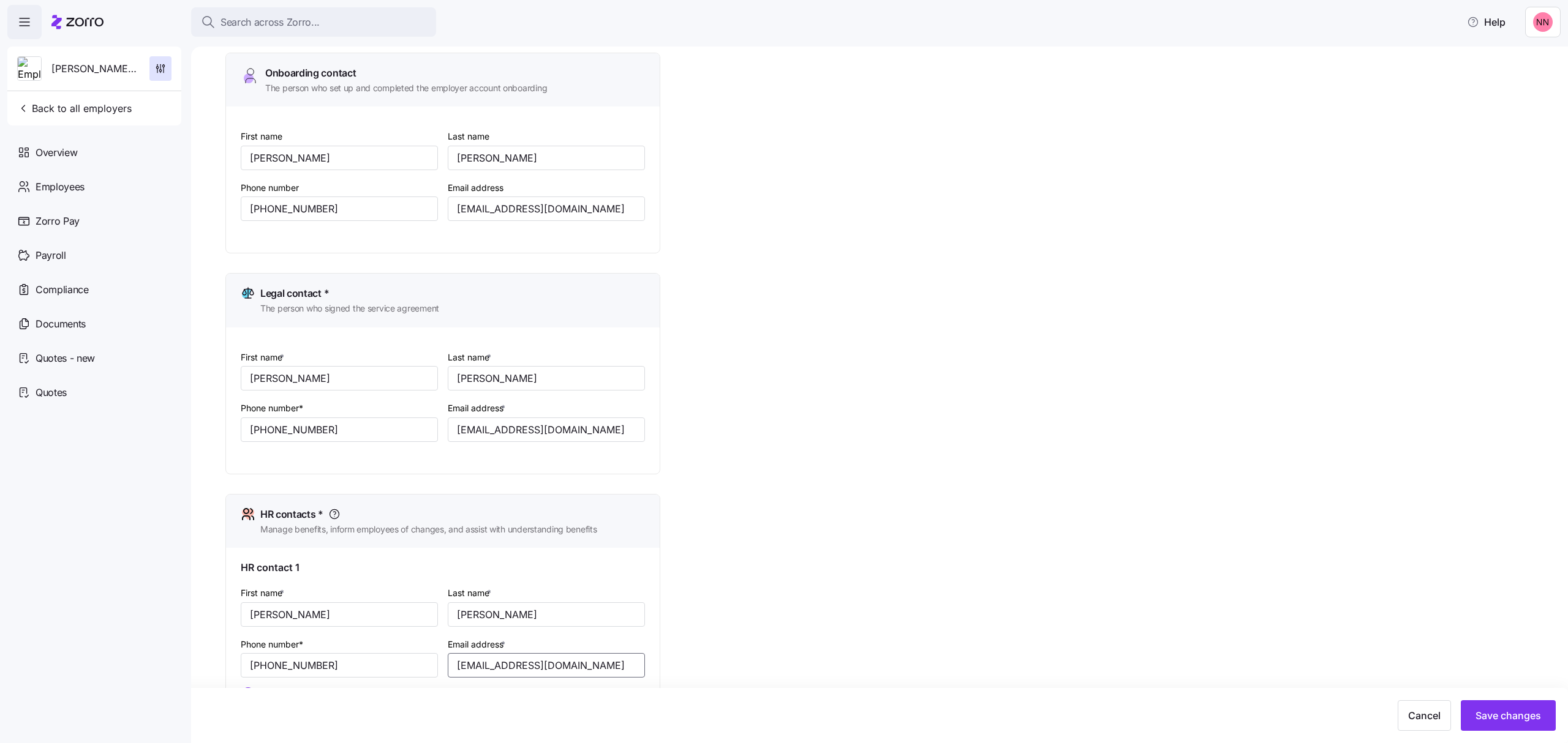
scroll to position [0, 0]
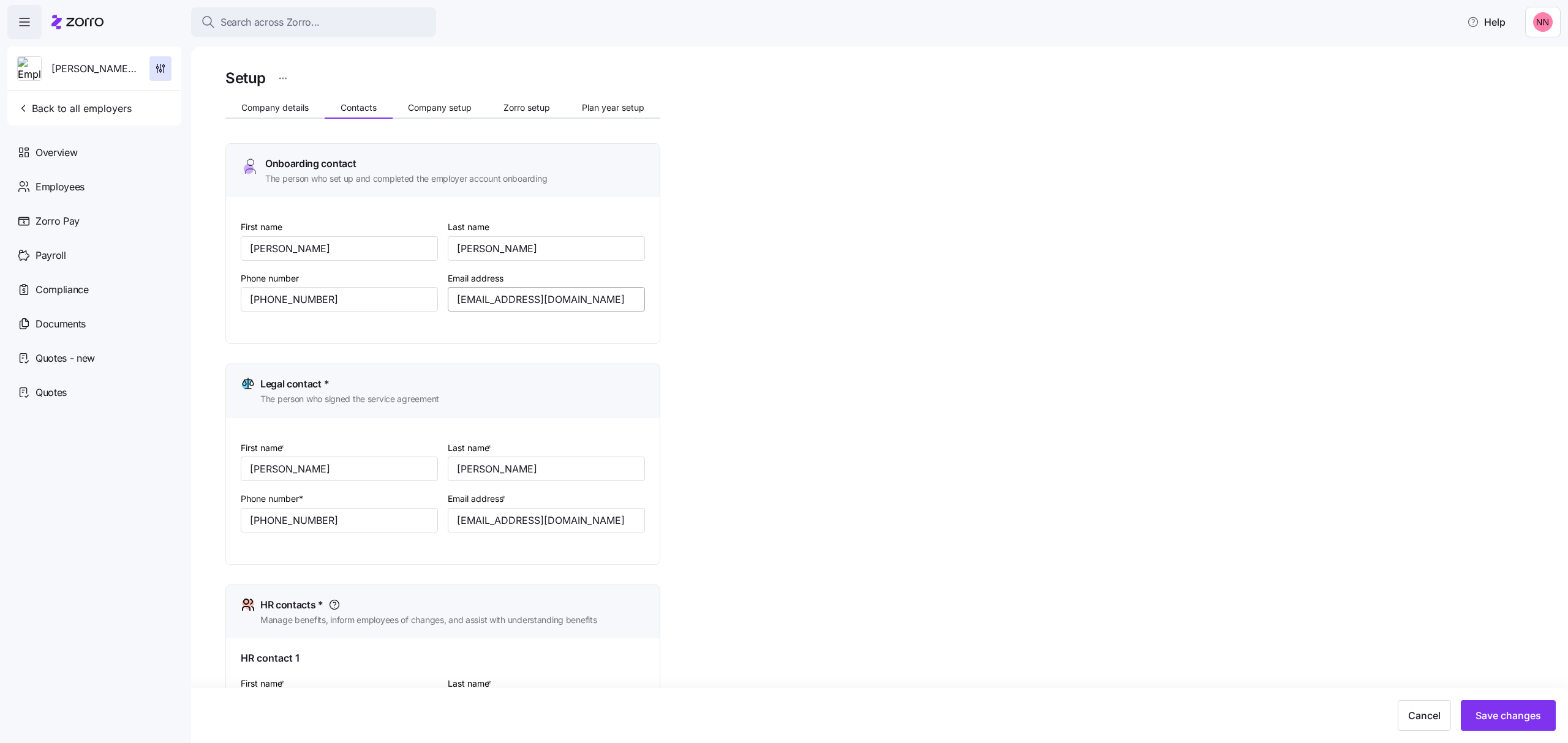
type input "[EMAIL_ADDRESS][DOMAIN_NAME]"
drag, startPoint x: 602, startPoint y: 299, endPoint x: 453, endPoint y: 302, distance: 149.0
click at [453, 302] on input "[EMAIL_ADDRESS][DOMAIN_NAME]" at bounding box center [547, 299] width 198 height 24
paste input "jadkins"
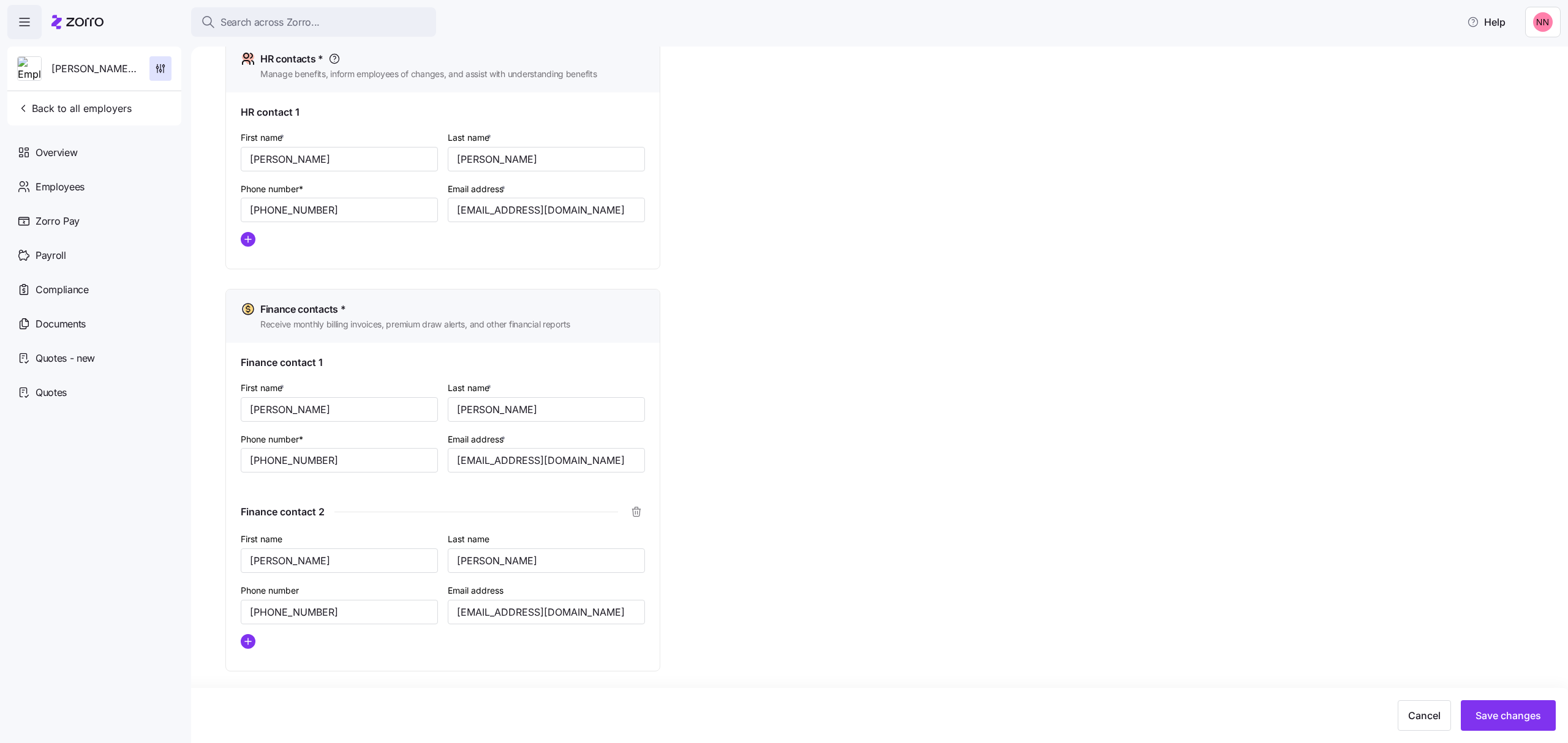
scroll to position [554, 0]
type input "[EMAIL_ADDRESS][DOMAIN_NAME]"
drag, startPoint x: 297, startPoint y: 561, endPoint x: 203, endPoint y: 558, distance: 94.0
click at [203, 558] on div "Setup Company details Contacts Company setup Zorro setup Plan year setup Onboar…" at bounding box center [879, 394] width 1377 height 697
click at [632, 512] on icon "button" at bounding box center [636, 510] width 12 height 12
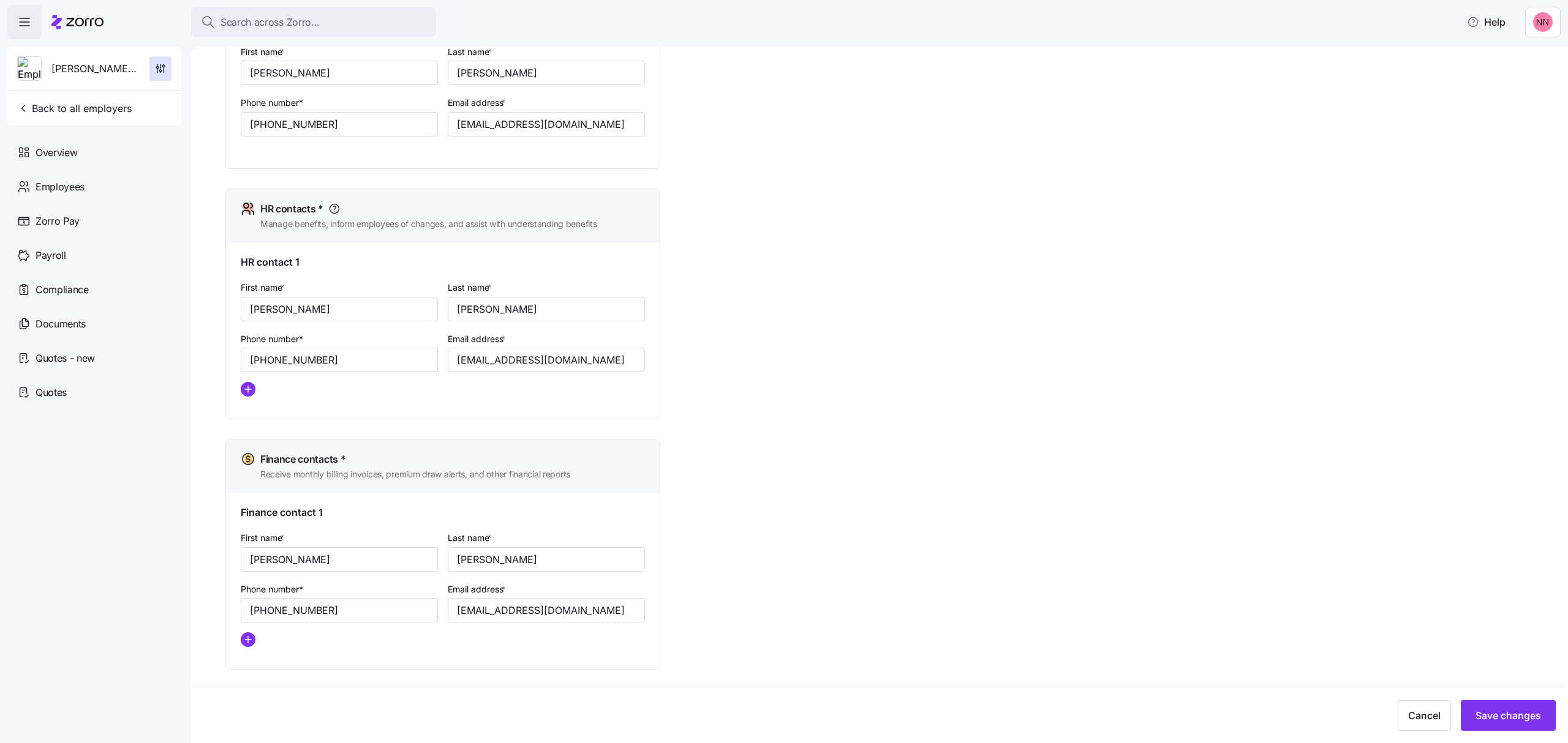
scroll to position [401, 0]
click at [1507, 710] on span "Save changes" at bounding box center [1508, 715] width 66 height 15
